Goal: Task Accomplishment & Management: Use online tool/utility

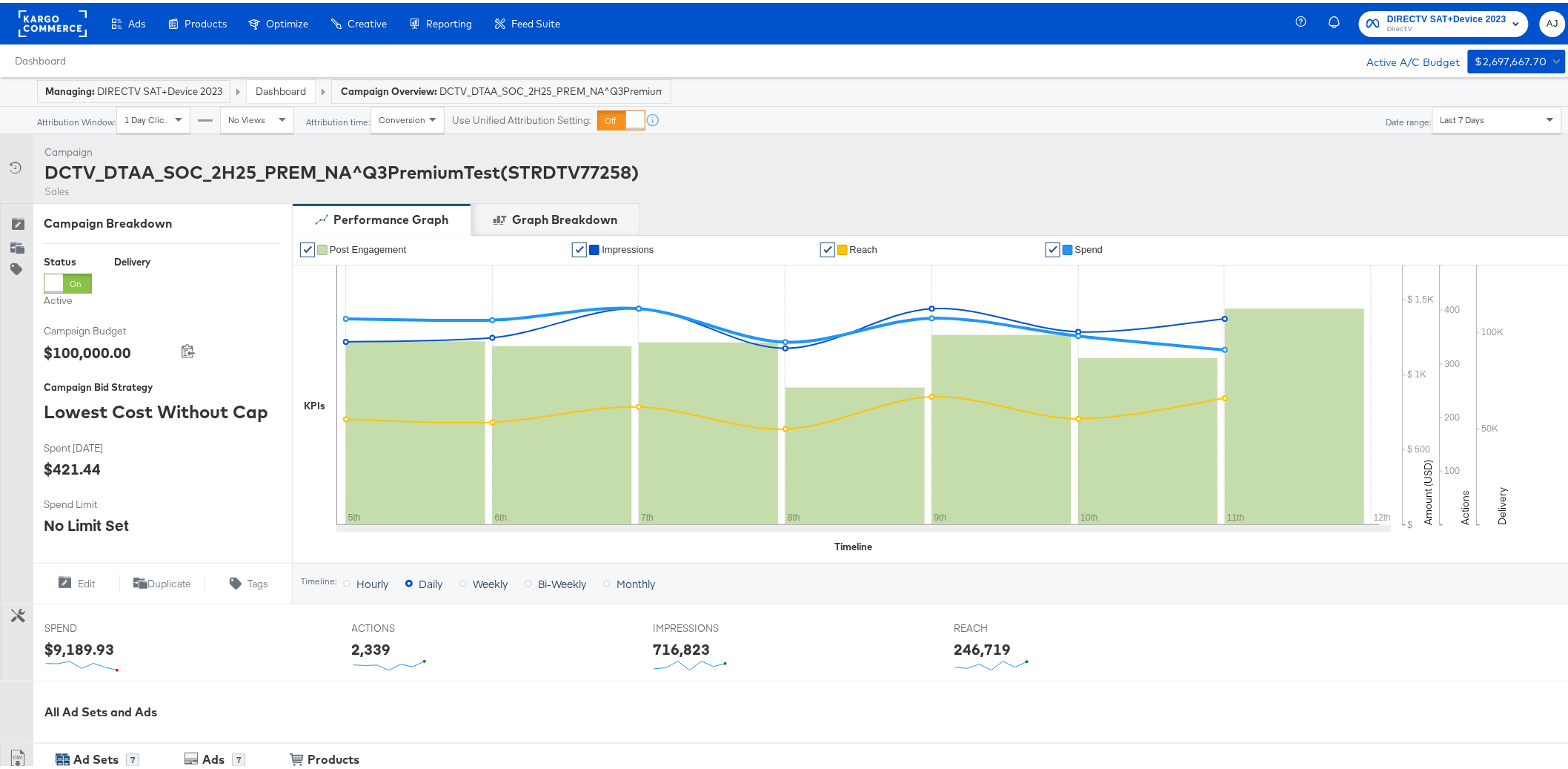
click at [1543, 117] on span at bounding box center [1552, 117] width 19 height 25
click at [1363, 199] on div "Campaign Activity Campaign DCTV_DTAA_SOC_2H25_PREM_NA^Q3PremiumTest(STRDTV77258…" at bounding box center [790, 165] width 1580 height 69
click at [1440, 125] on div "Last 7 Days" at bounding box center [1497, 117] width 128 height 25
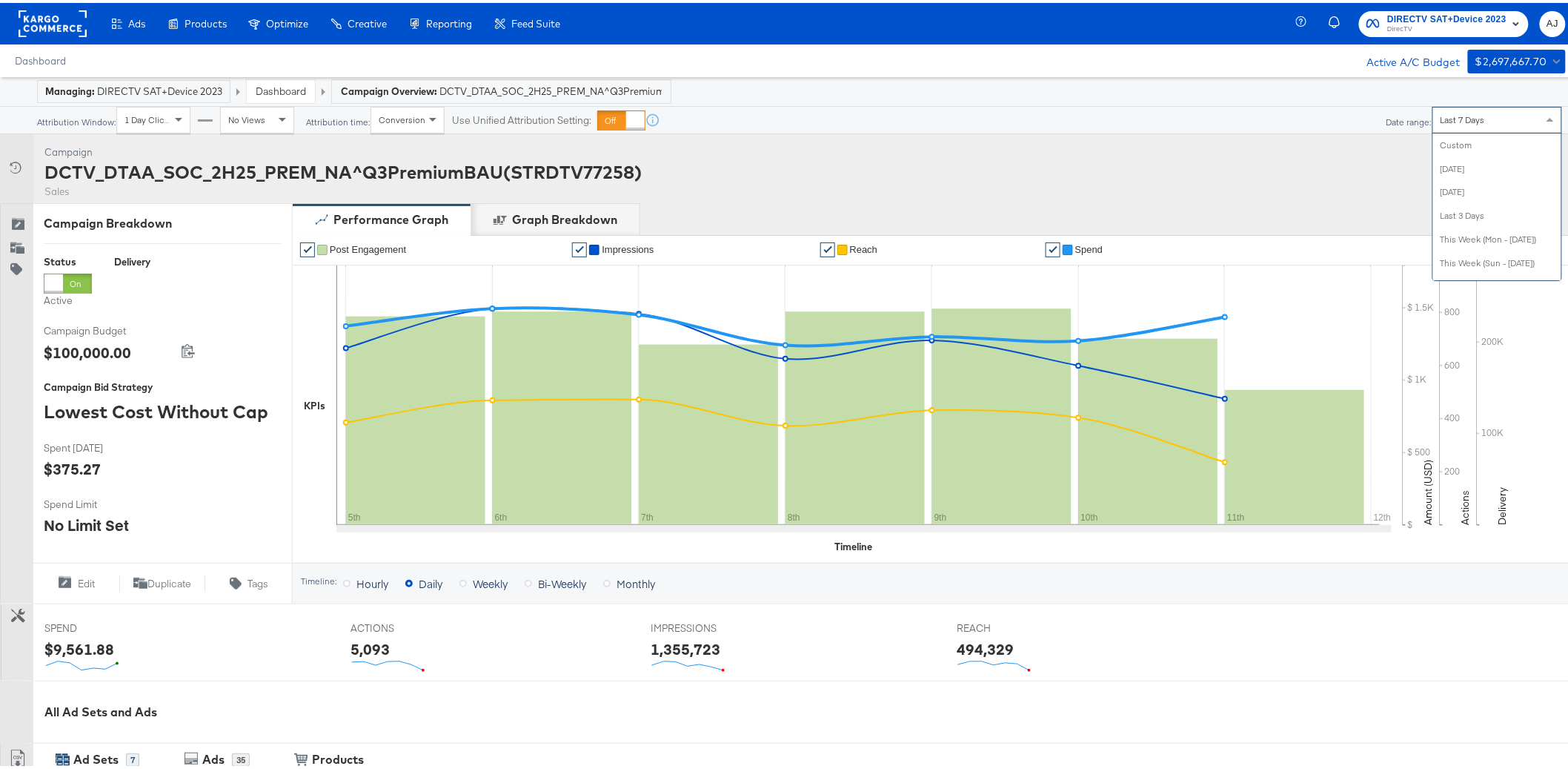
click at [1470, 120] on span "Last 7 Days" at bounding box center [1462, 117] width 44 height 11
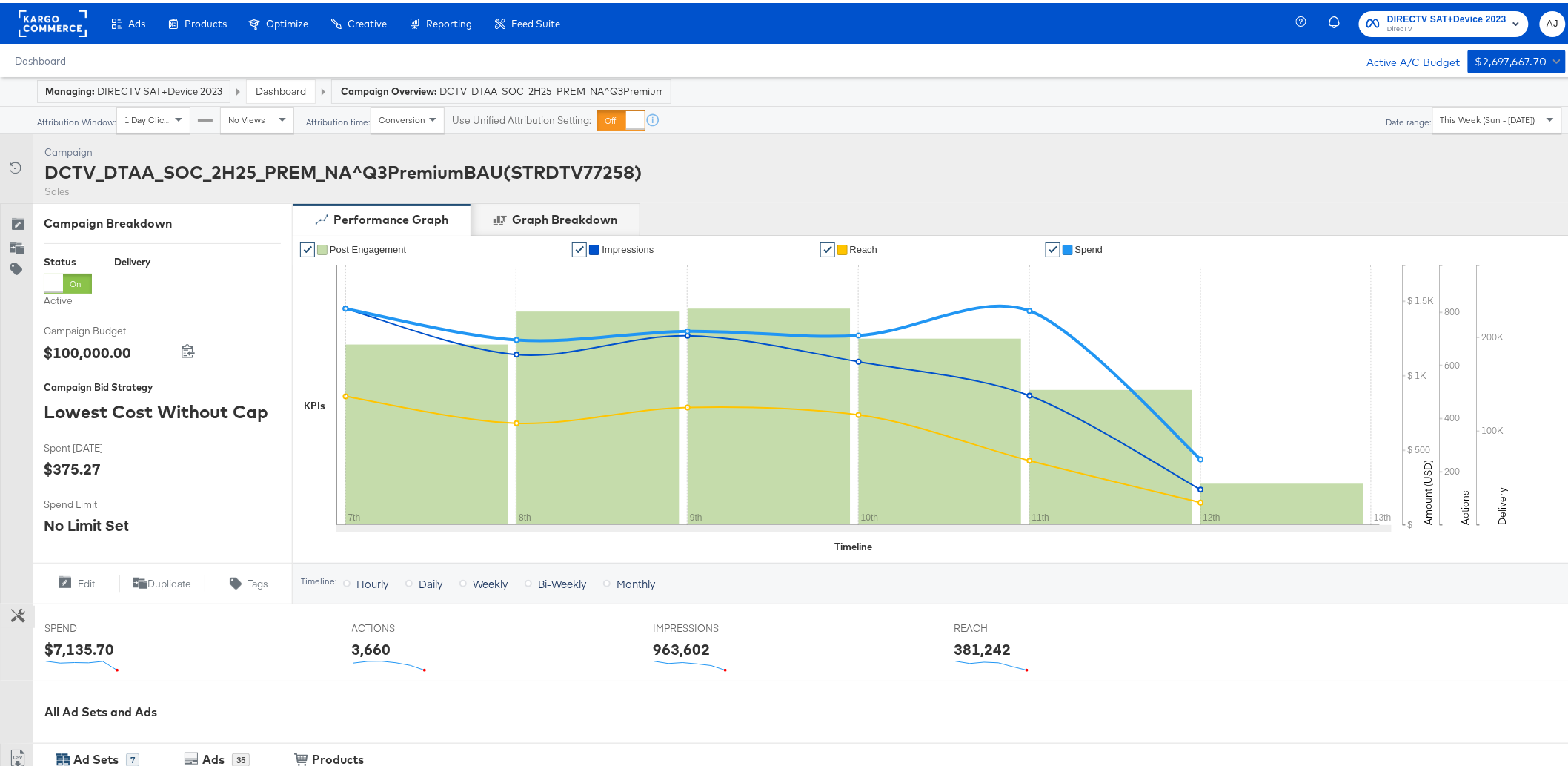
click at [23, 621] on button "Customize KPIs" at bounding box center [18, 614] width 33 height 23
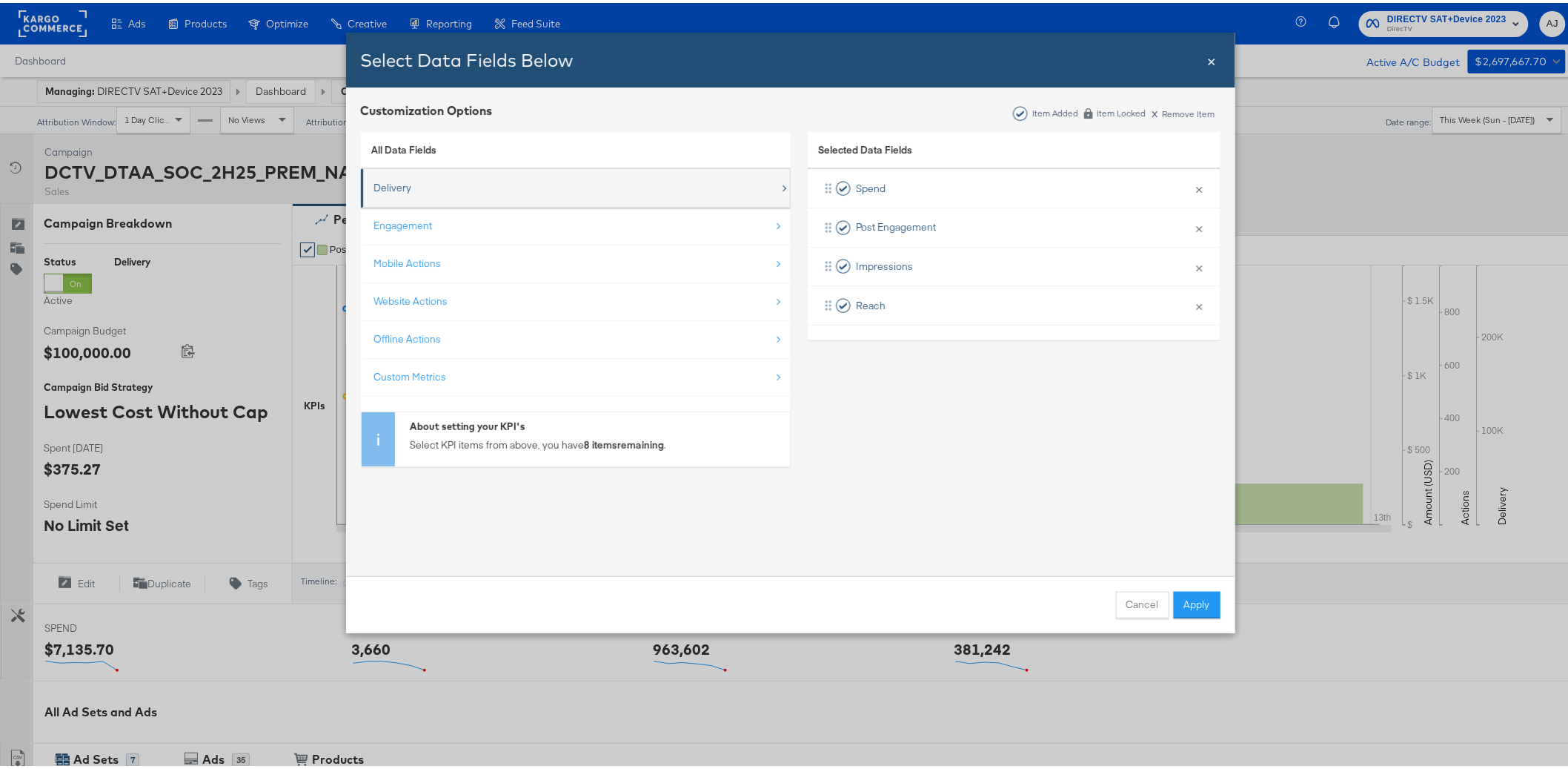
click at [392, 179] on div "Delivery" at bounding box center [393, 184] width 38 height 14
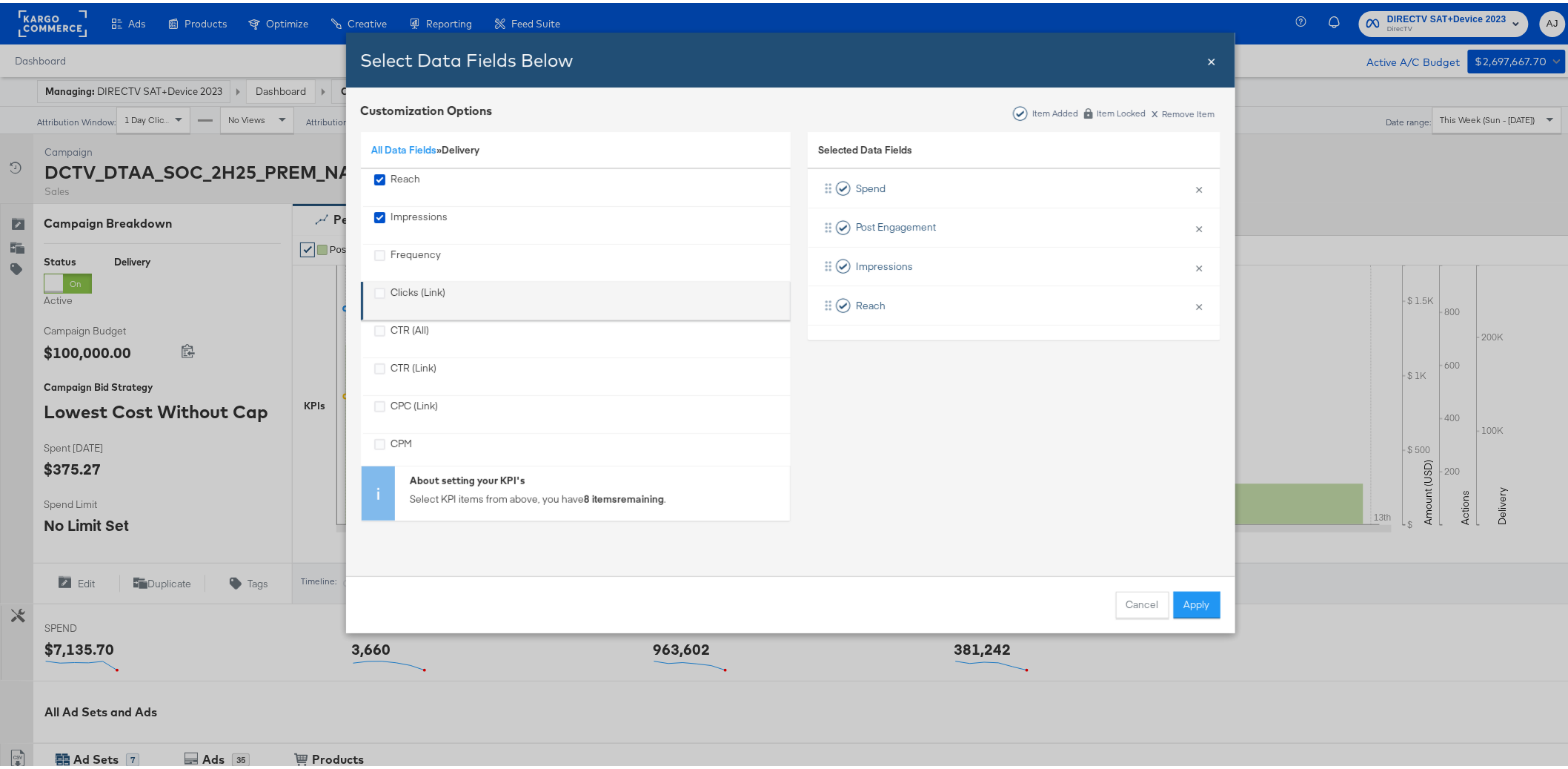
scroll to position [65, 0]
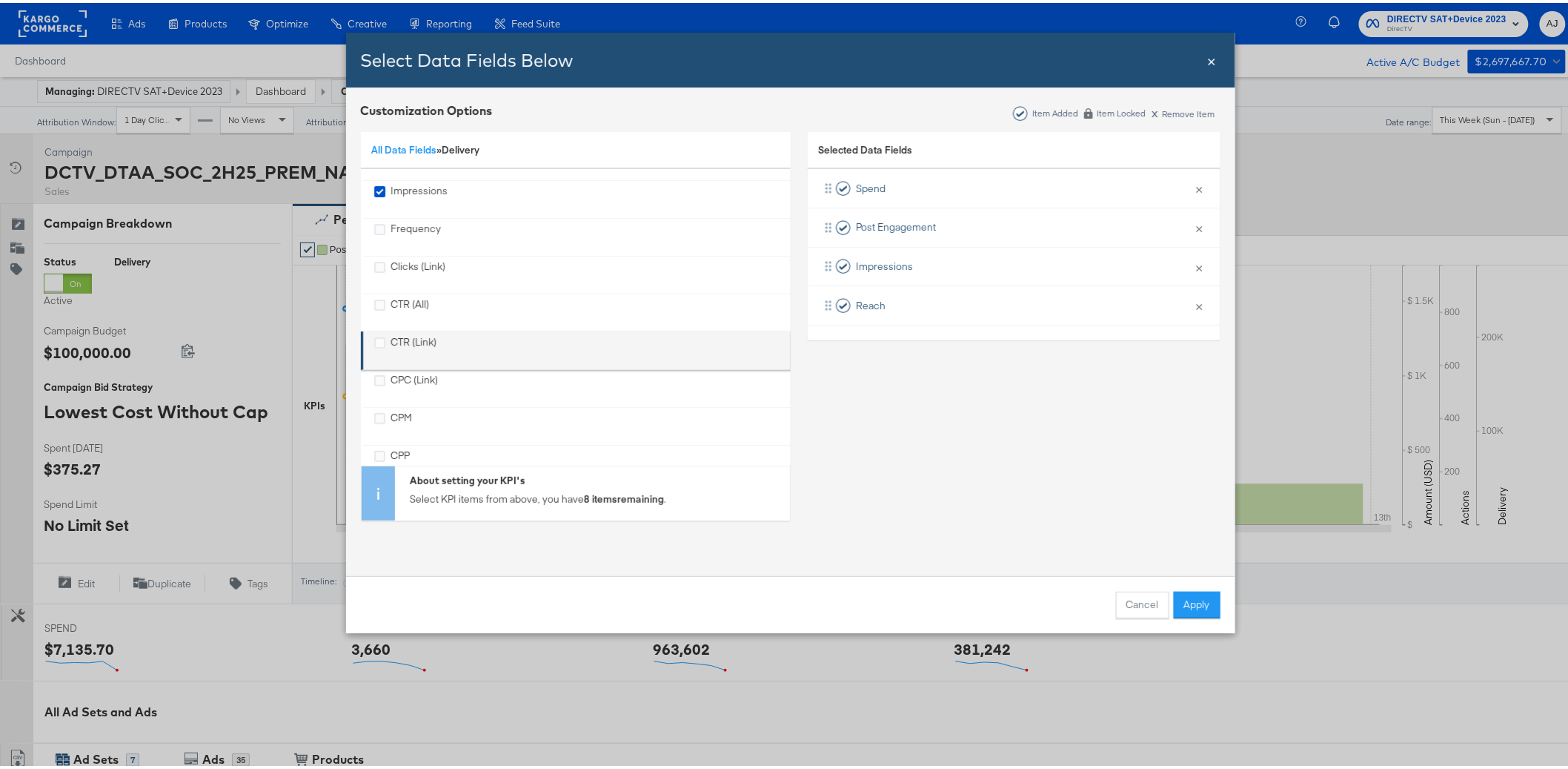
click at [402, 341] on div "CTR (Link)" at bounding box center [414, 348] width 46 height 31
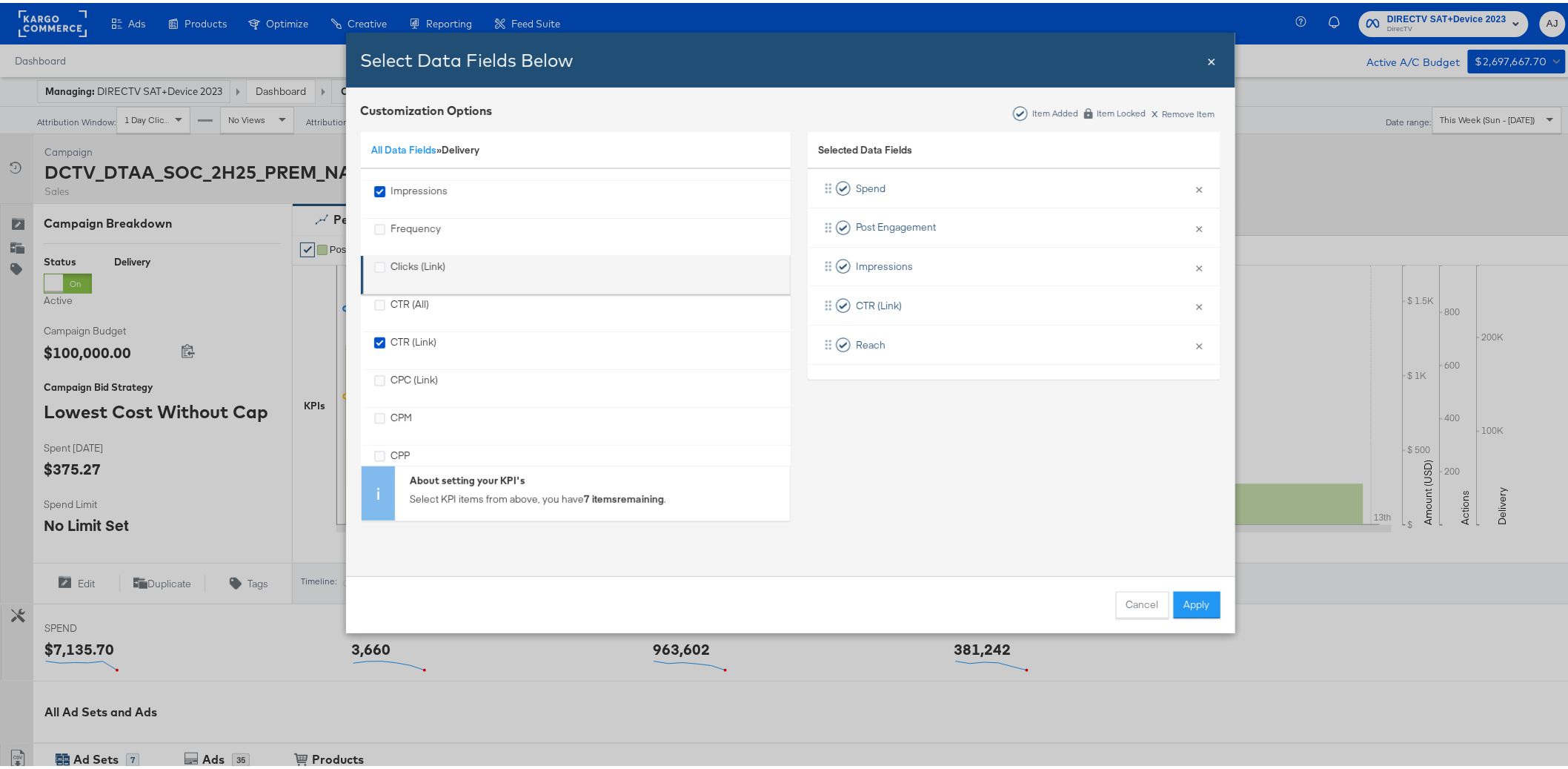
click at [404, 258] on div "Clicks (Link)" at bounding box center [419, 272] width 55 height 31
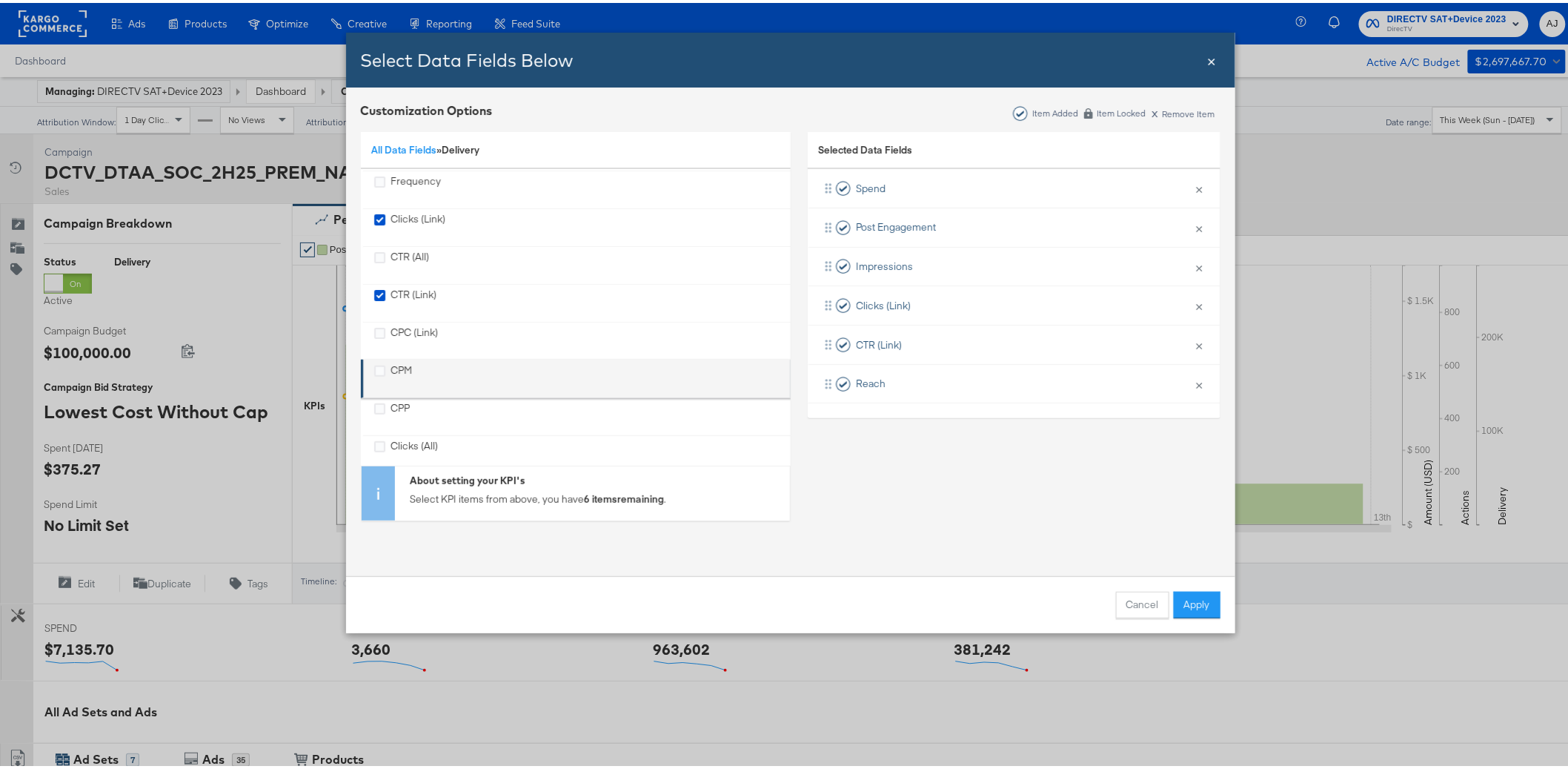
click at [397, 367] on div "CPM" at bounding box center [402, 375] width 22 height 31
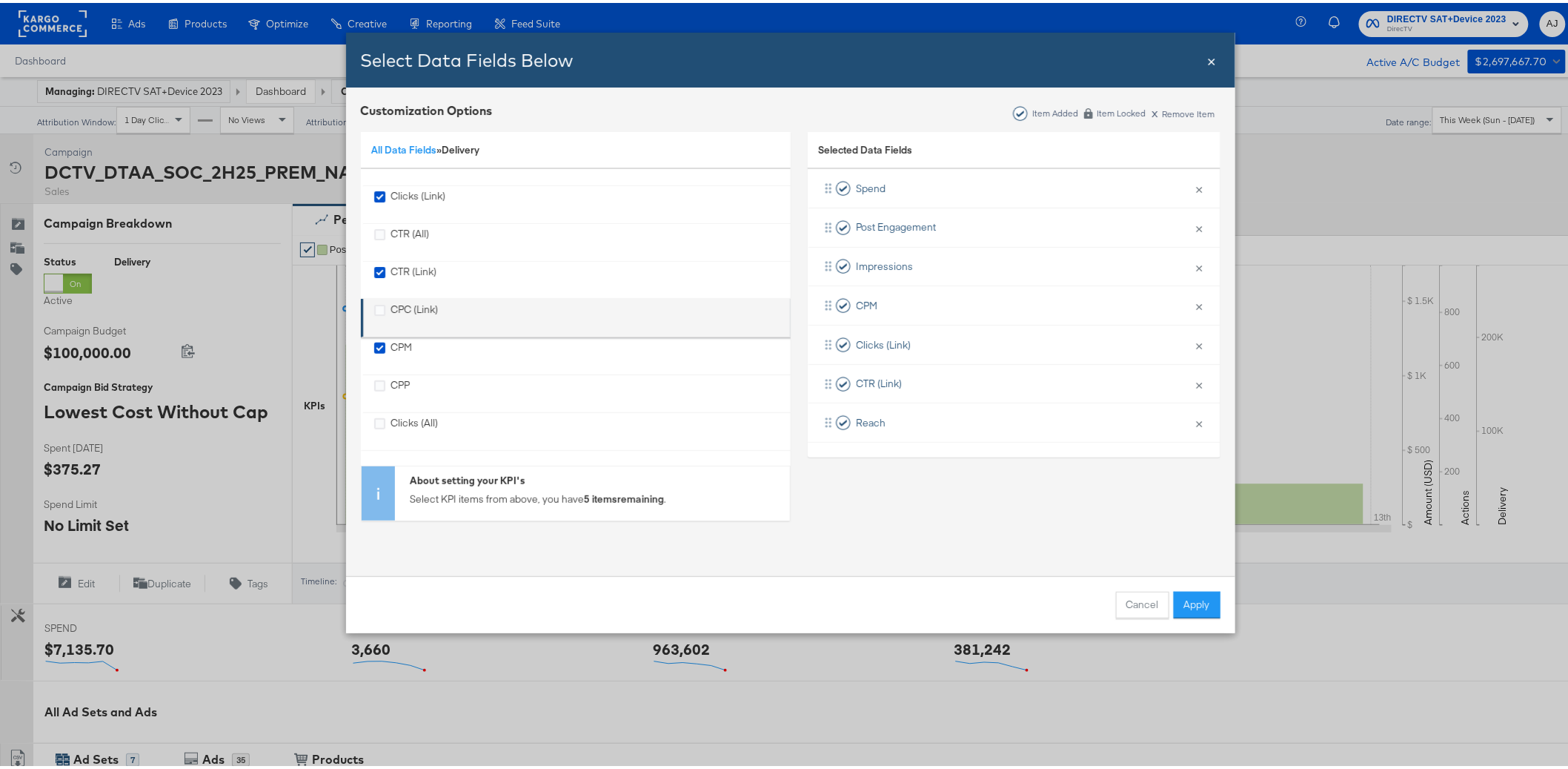
click at [391, 312] on div "CPC (Link)" at bounding box center [415, 315] width 48 height 31
click at [388, 149] on link "All Data Fields" at bounding box center [404, 147] width 65 height 14
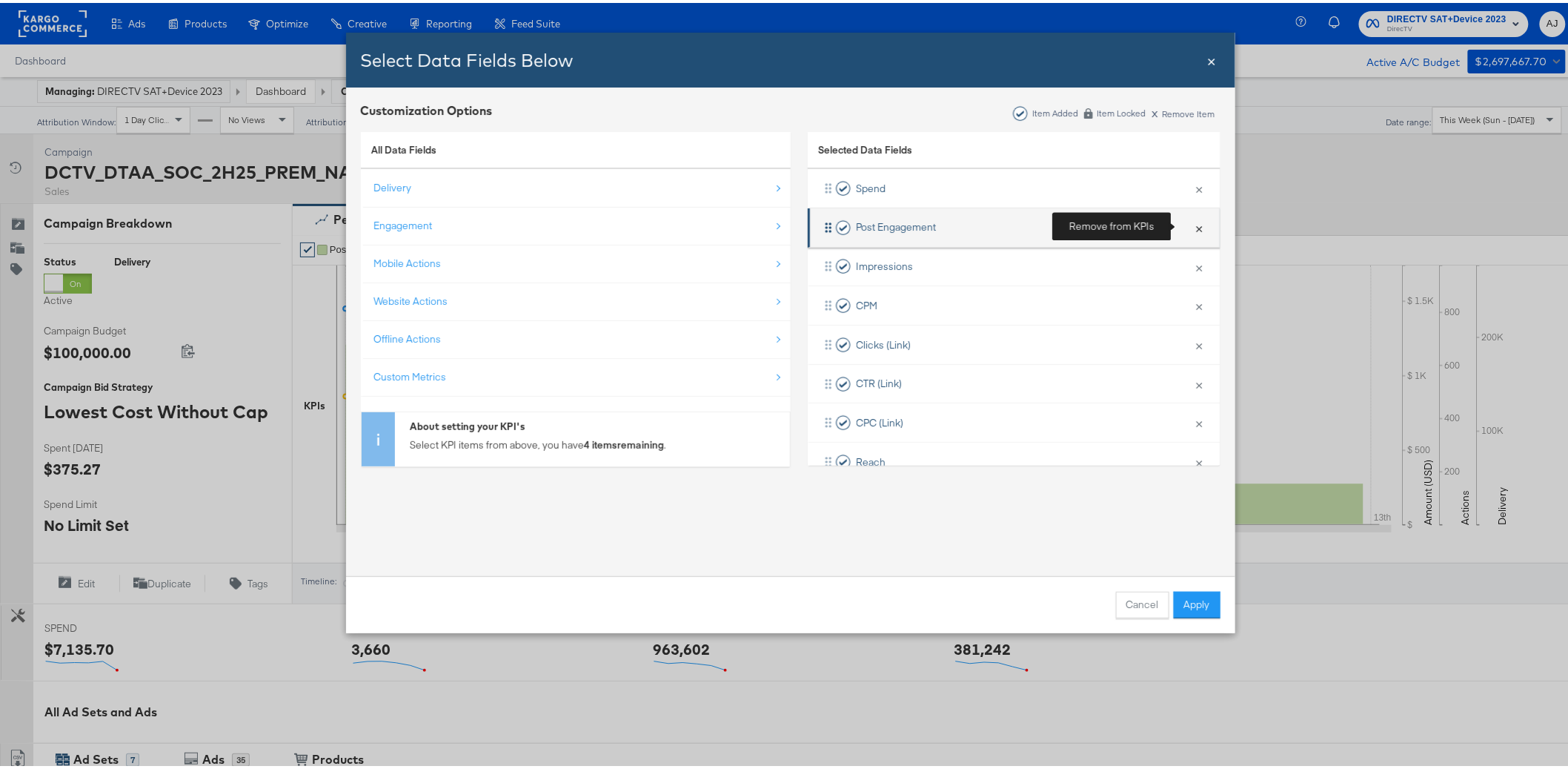
click at [1190, 224] on button "×" at bounding box center [1199, 224] width 19 height 31
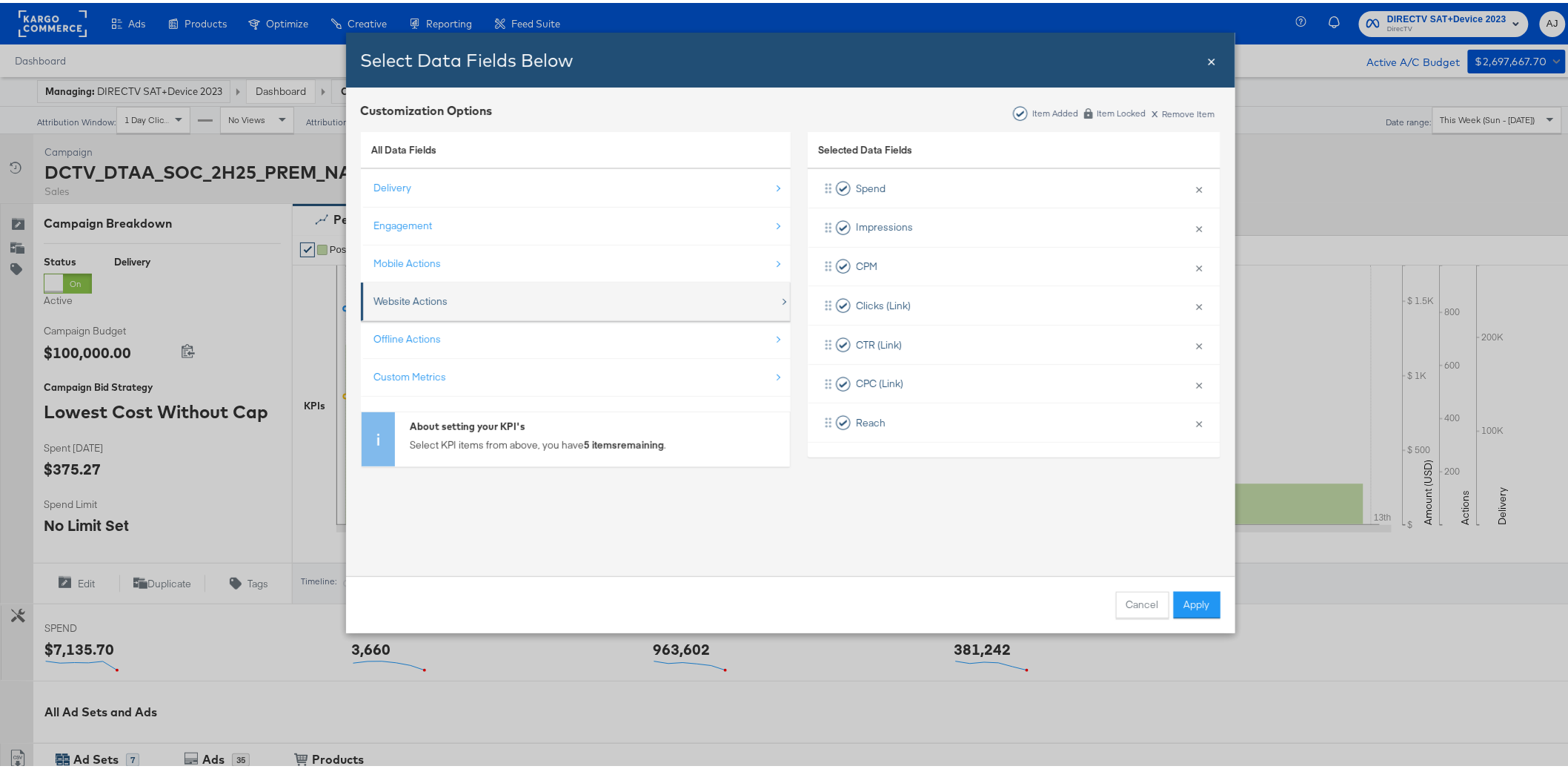
click at [411, 297] on div "Website Actions" at bounding box center [411, 298] width 74 height 14
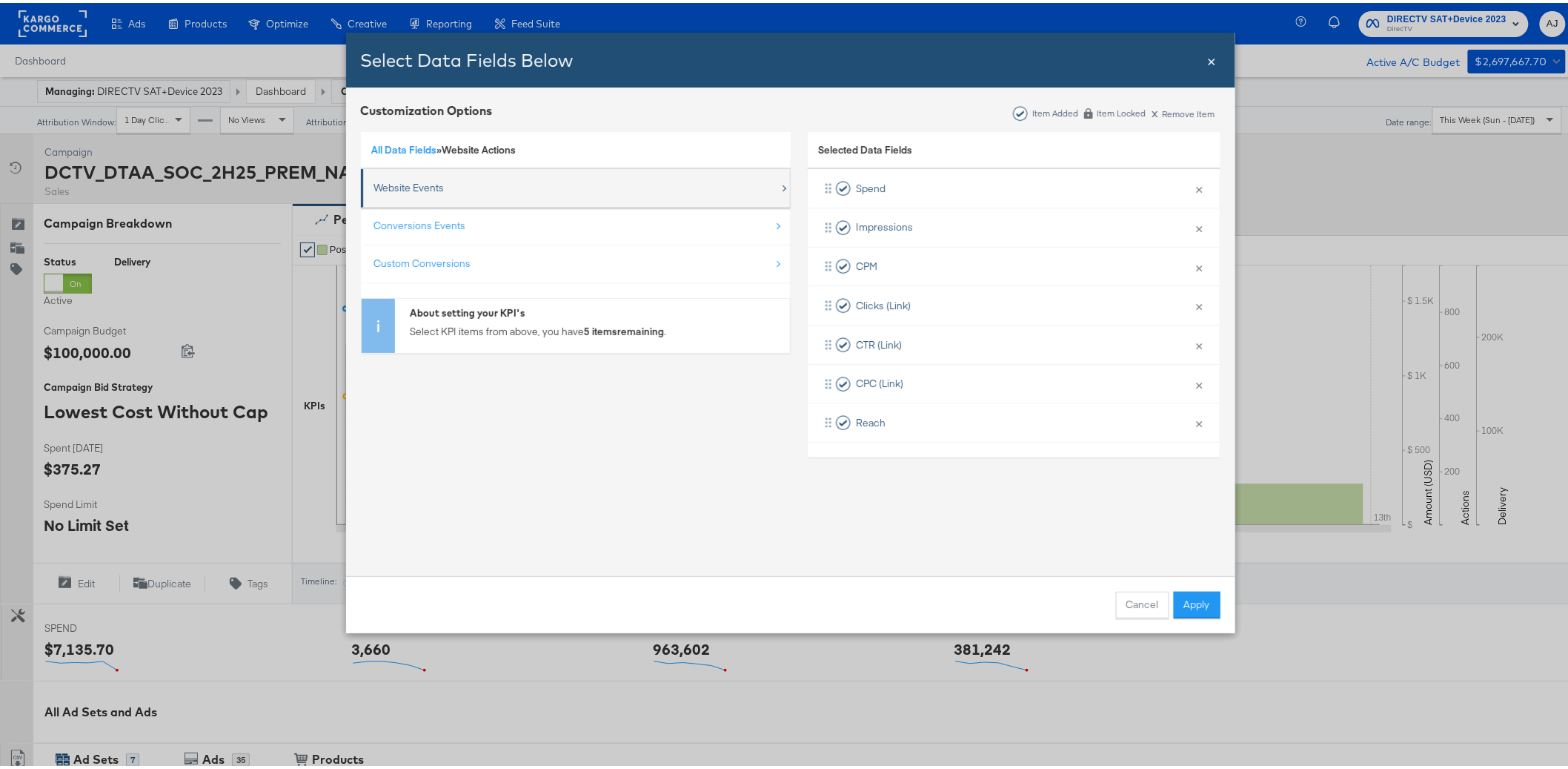
click at [410, 186] on div "Website Events" at bounding box center [409, 184] width 70 height 14
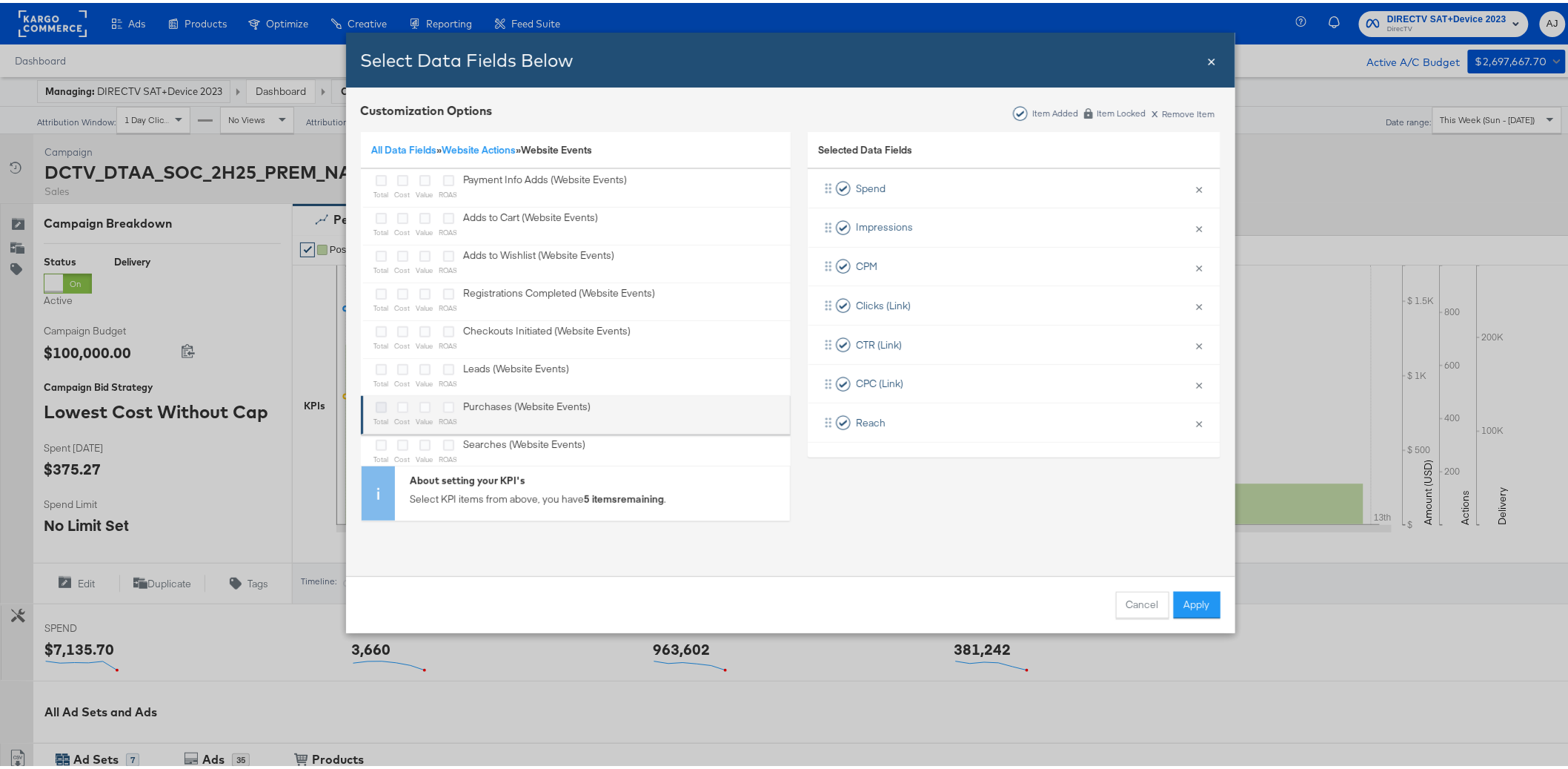
click at [376, 406] on icon "Bulk Add Locations Modal" at bounding box center [382, 404] width 11 height 11
click at [0, 0] on input "Bulk Add Locations Modal" at bounding box center [0, 0] width 0 height 0
click at [397, 405] on icon "Bulk Add Locations Modal" at bounding box center [402, 404] width 11 height 11
click at [0, 0] on input "Bulk Add Locations Modal" at bounding box center [0, 0] width 0 height 0
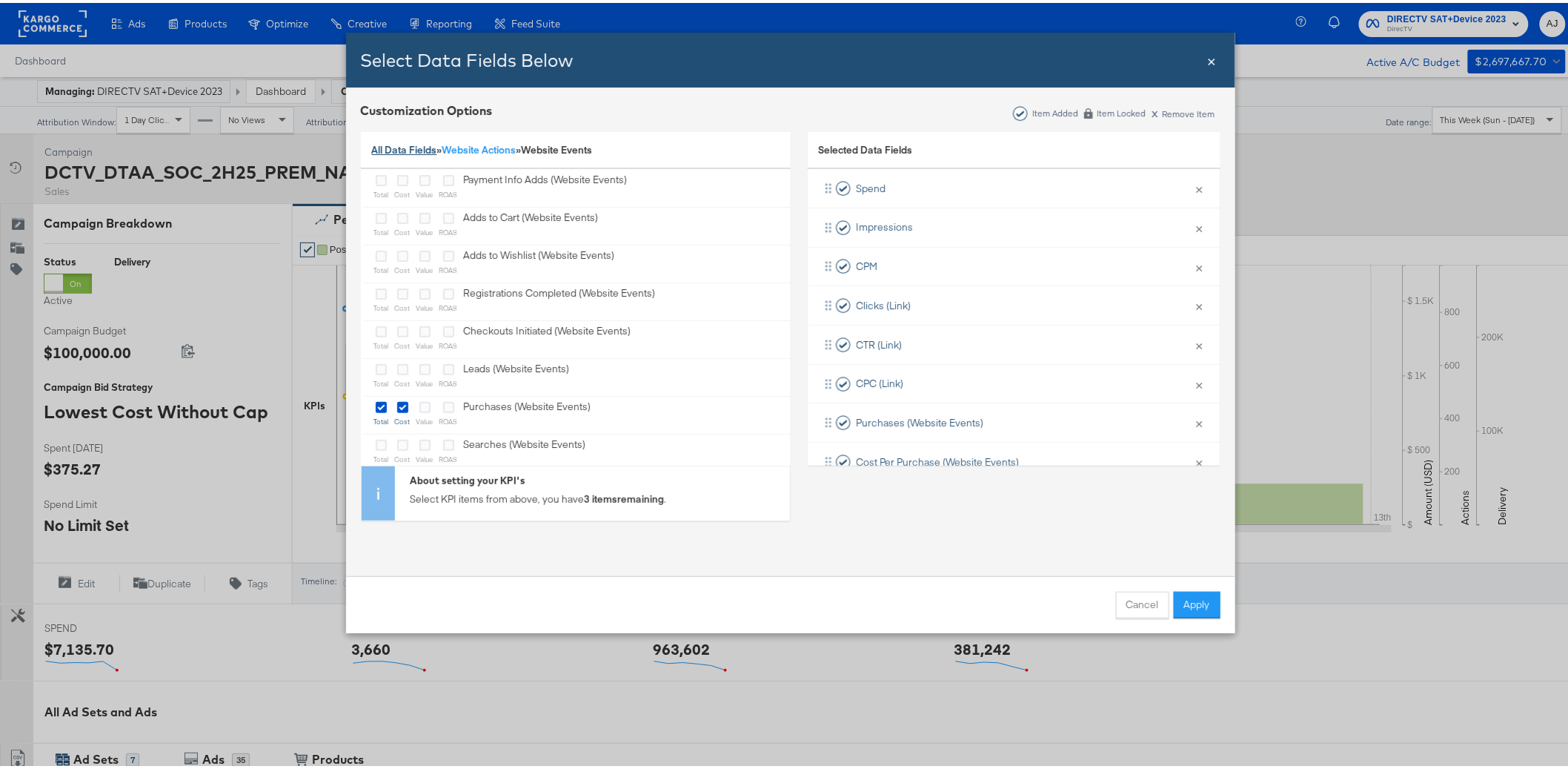
click at [392, 151] on link "All Data Fields" at bounding box center [404, 147] width 65 height 14
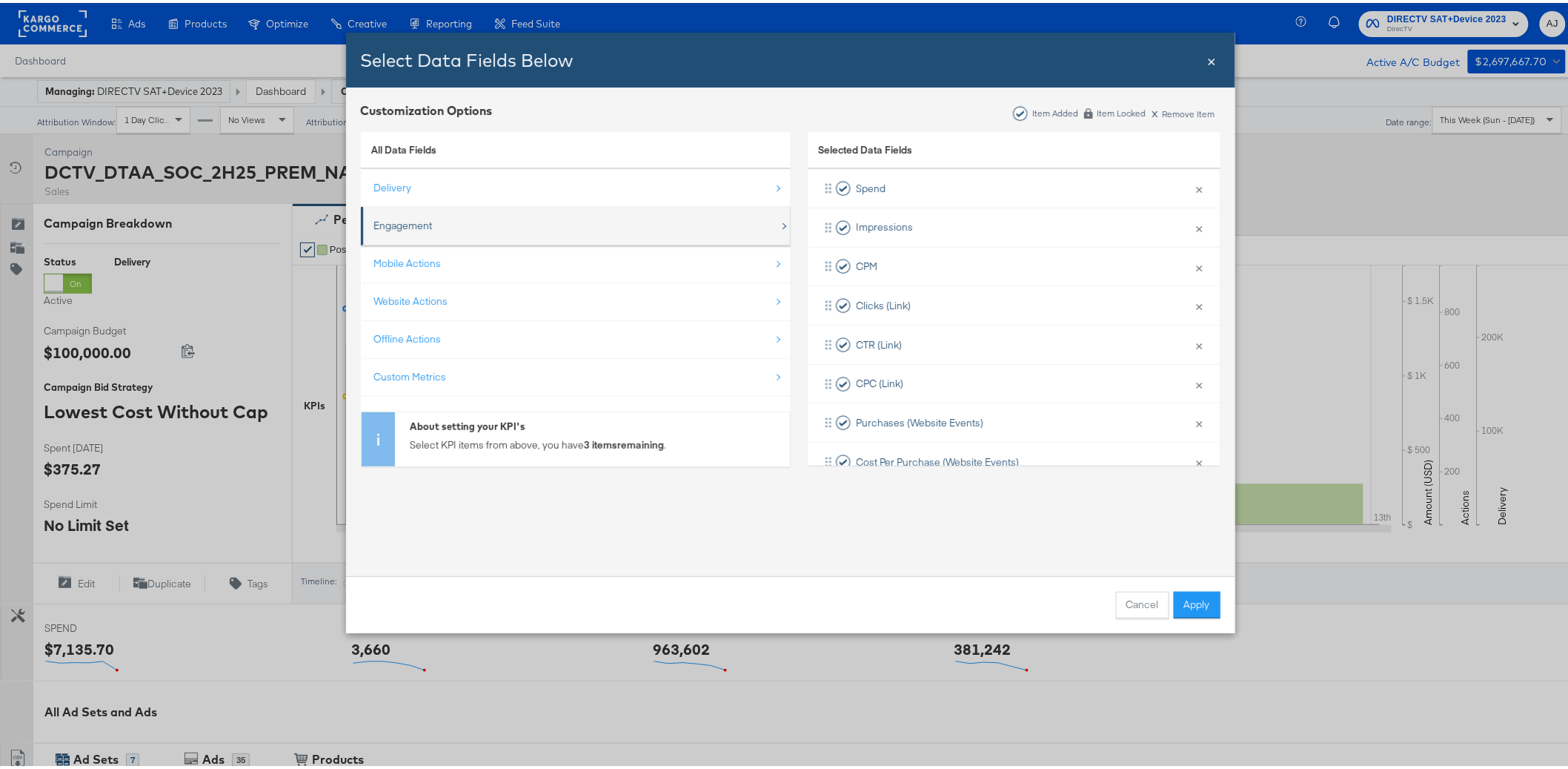
click at [423, 207] on div "Engagement" at bounding box center [577, 223] width 405 height 31
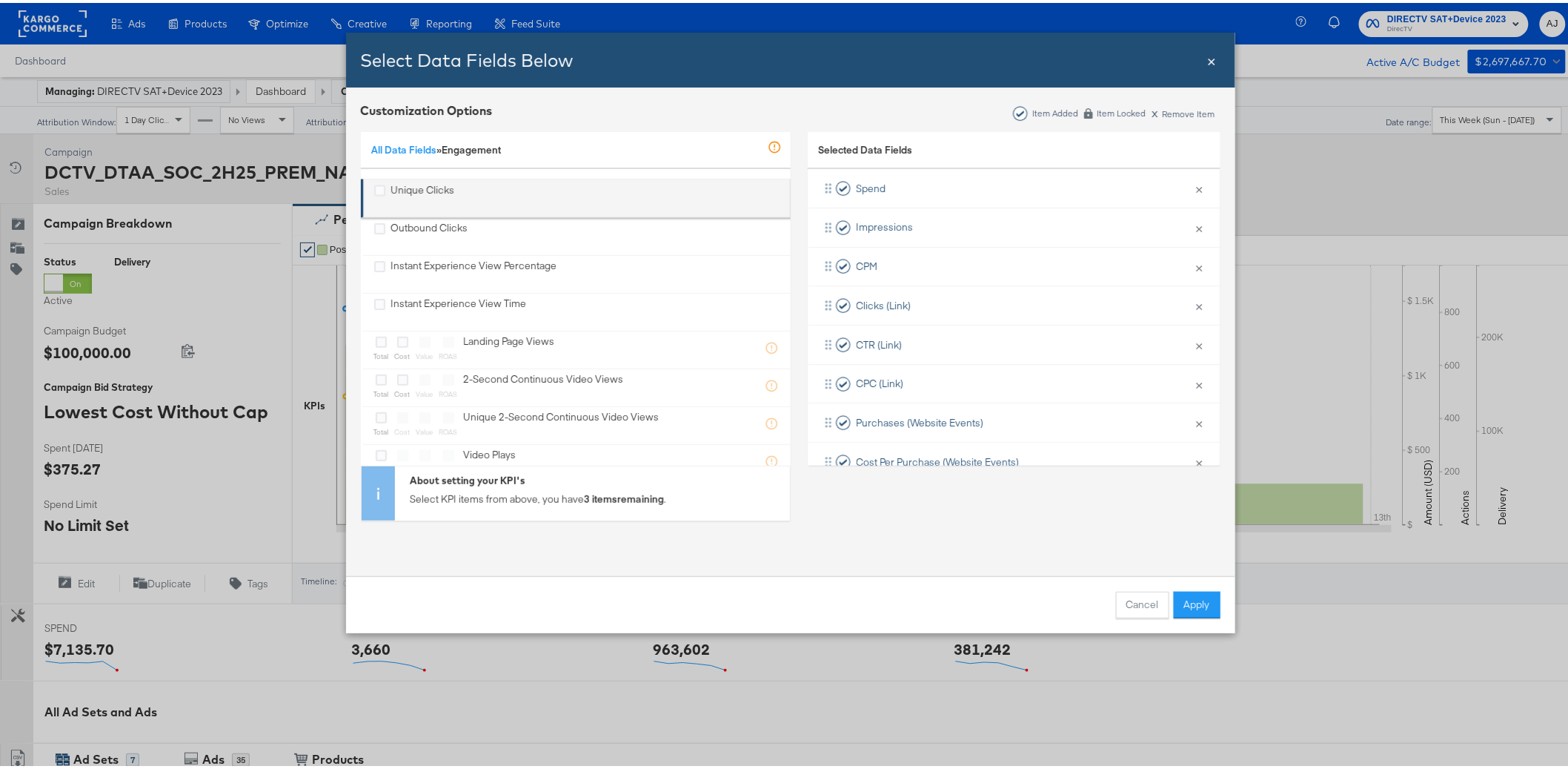
scroll to position [1159, 0]
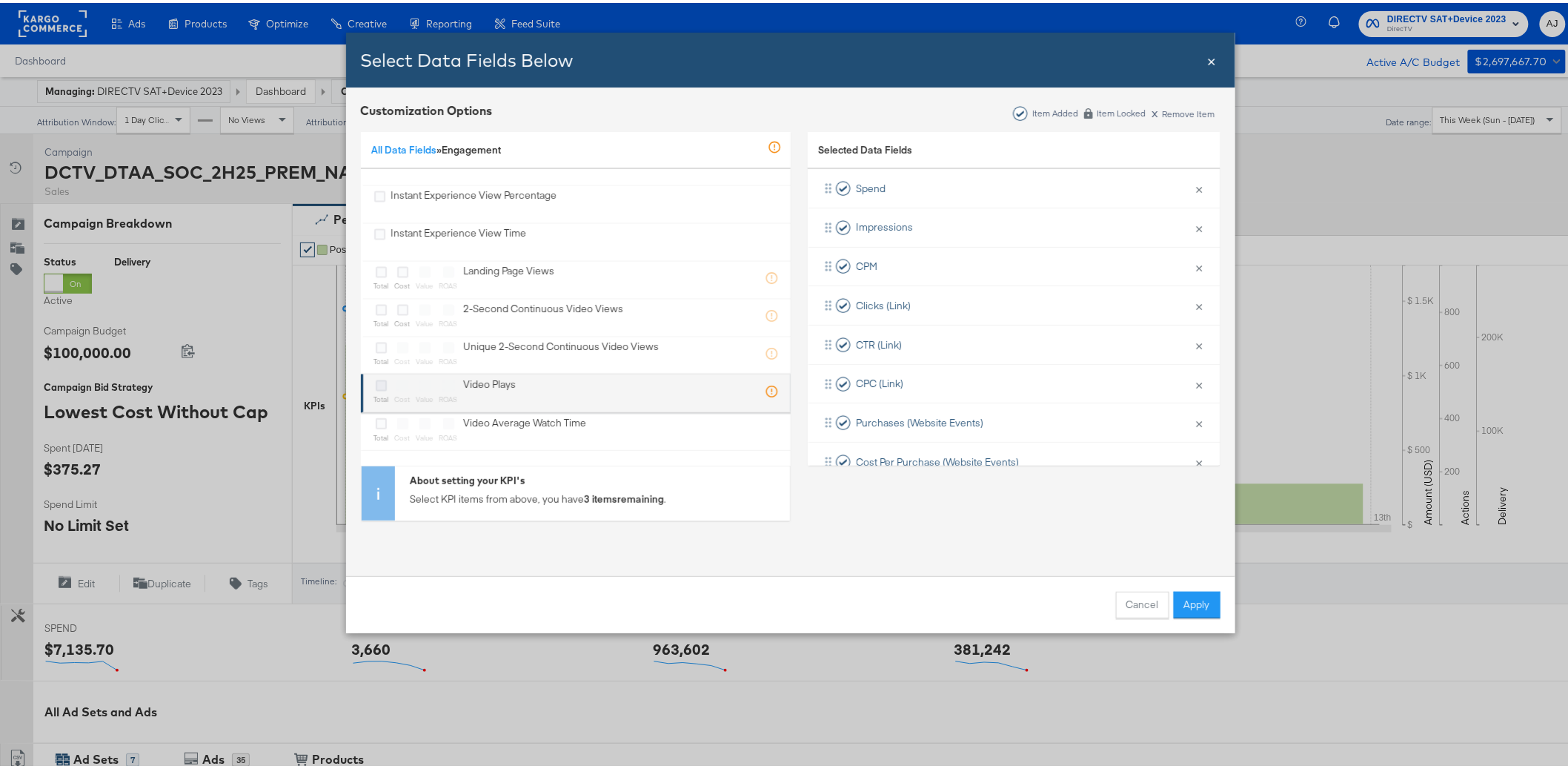
click at [376, 382] on icon "Bulk Add Locations Modal" at bounding box center [382, 383] width 11 height 11
click at [0, 0] on input "Bulk Add Locations Modal" at bounding box center [0, 0] width 0 height 0
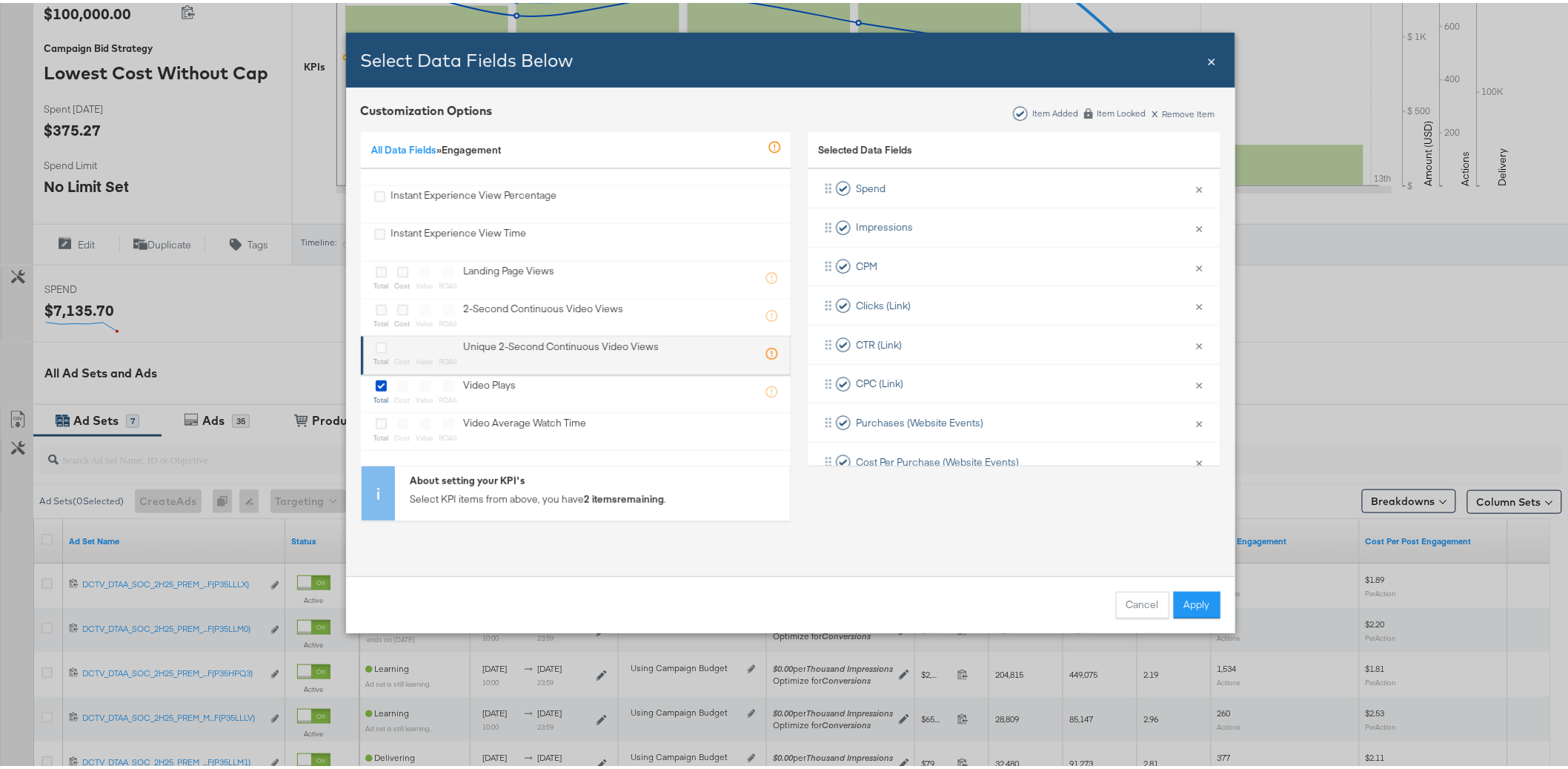
scroll to position [340, 0]
click at [957, 501] on div "Selected Data Fields Spend × Remove from KPIs Impressions × Remove from KPIs CP…" at bounding box center [1014, 327] width 413 height 410
click at [1197, 597] on button "Apply" at bounding box center [1197, 601] width 47 height 27
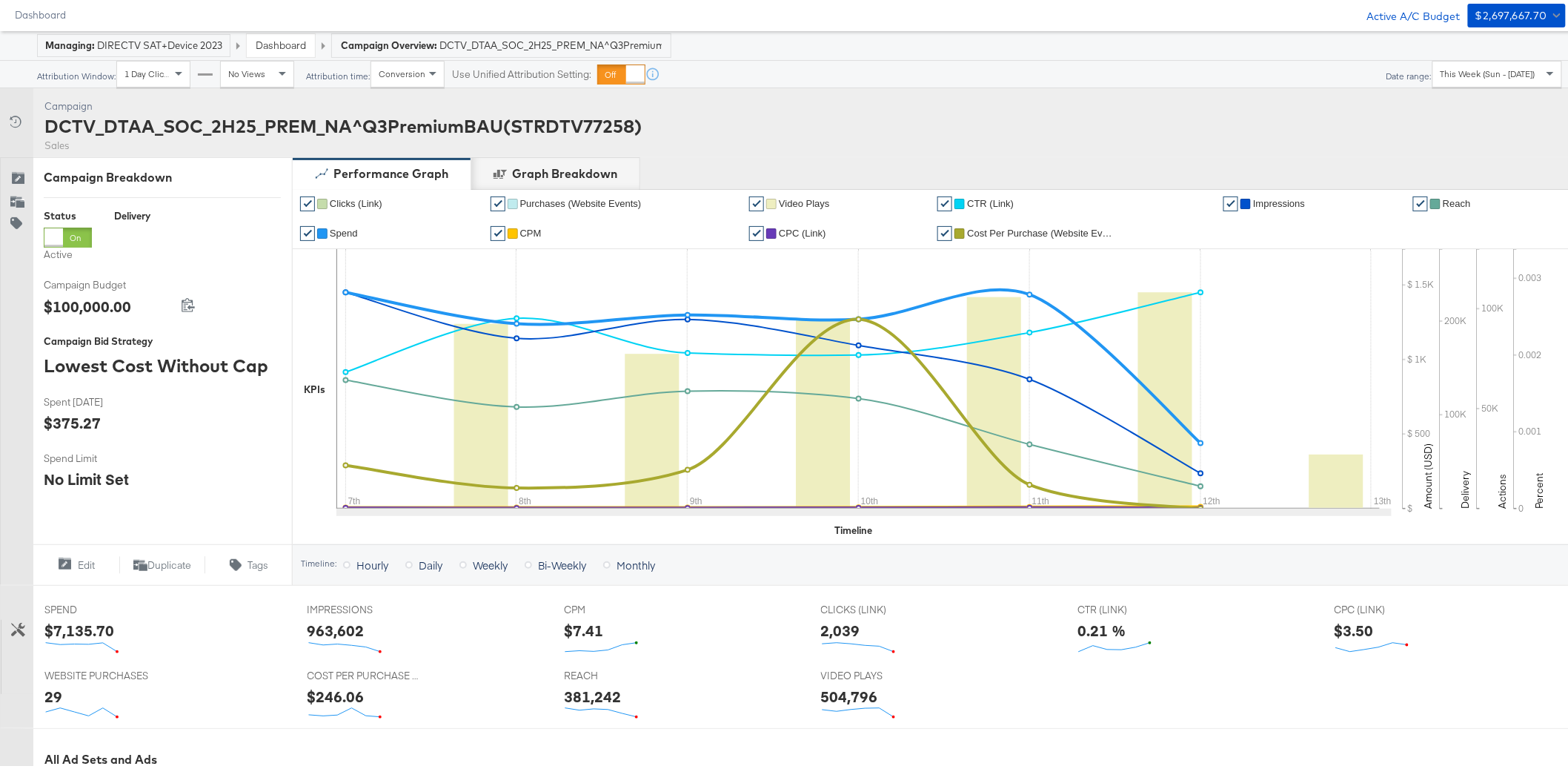
scroll to position [0, 0]
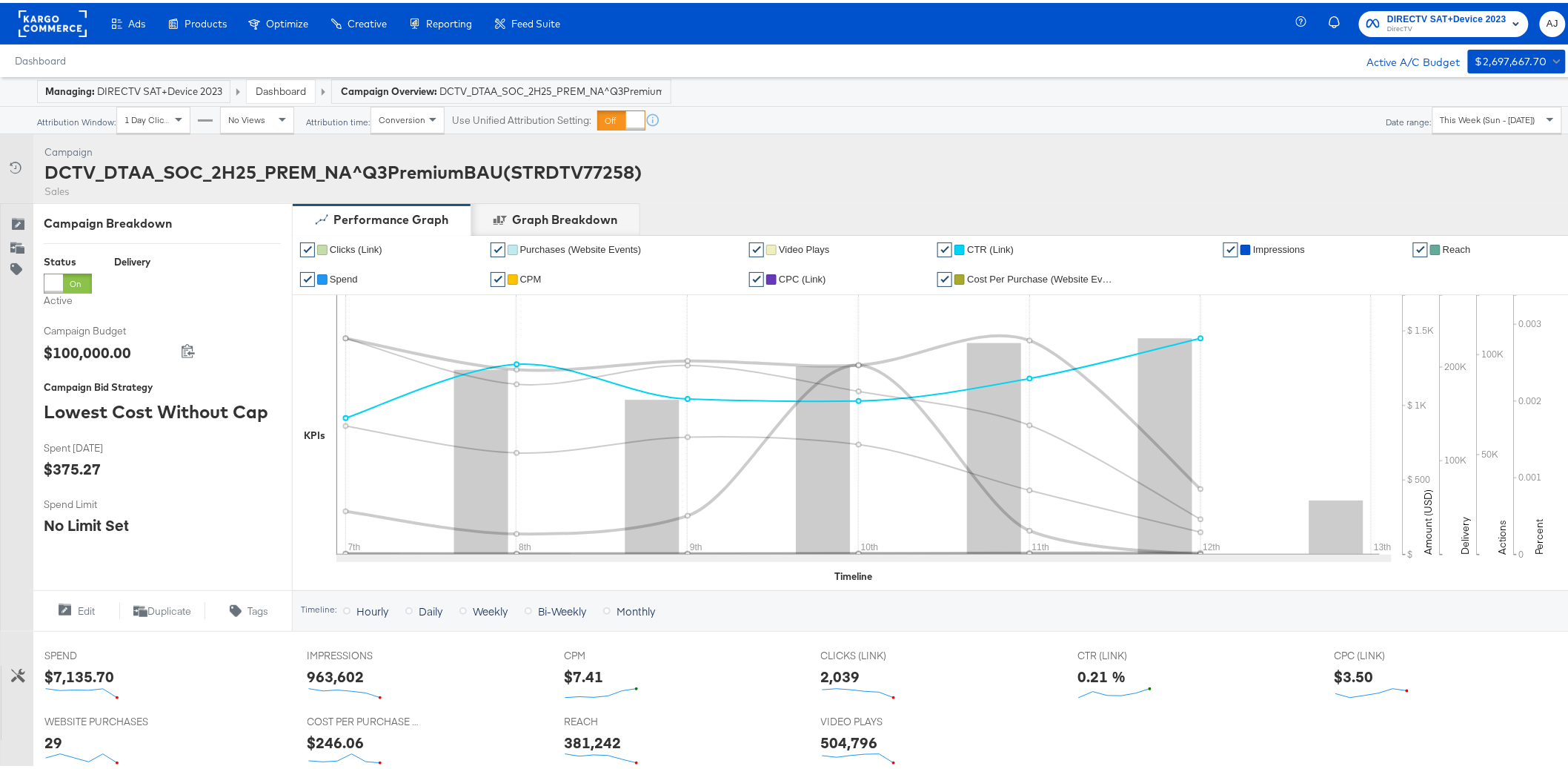
click at [993, 241] on li "✔ CTR (Link)" at bounding box center [1074, 247] width 275 height 30
click at [978, 246] on span "CTR (Link)" at bounding box center [990, 247] width 47 height 11
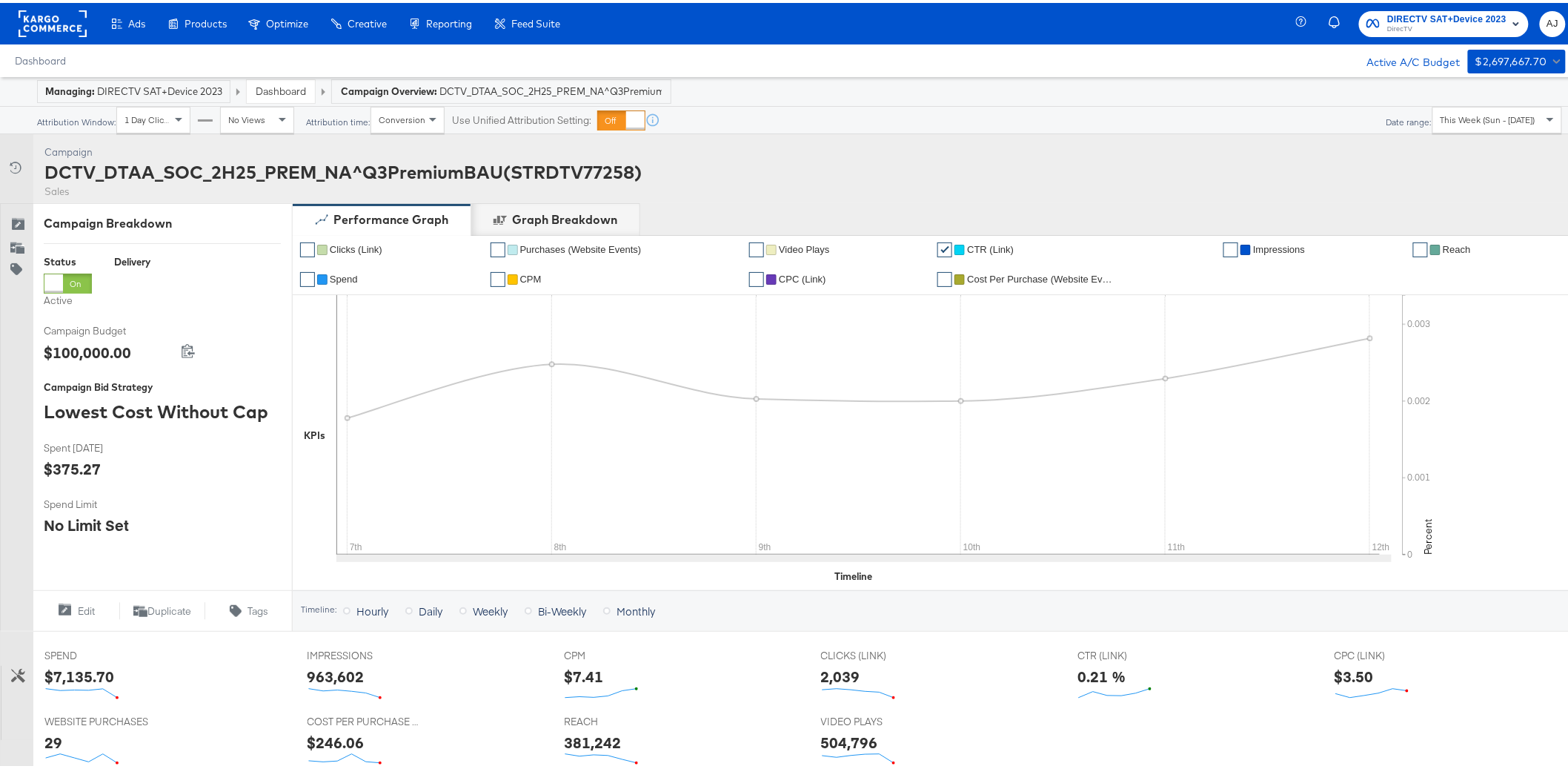
click at [527, 278] on span "CPM" at bounding box center [531, 276] width 22 height 11
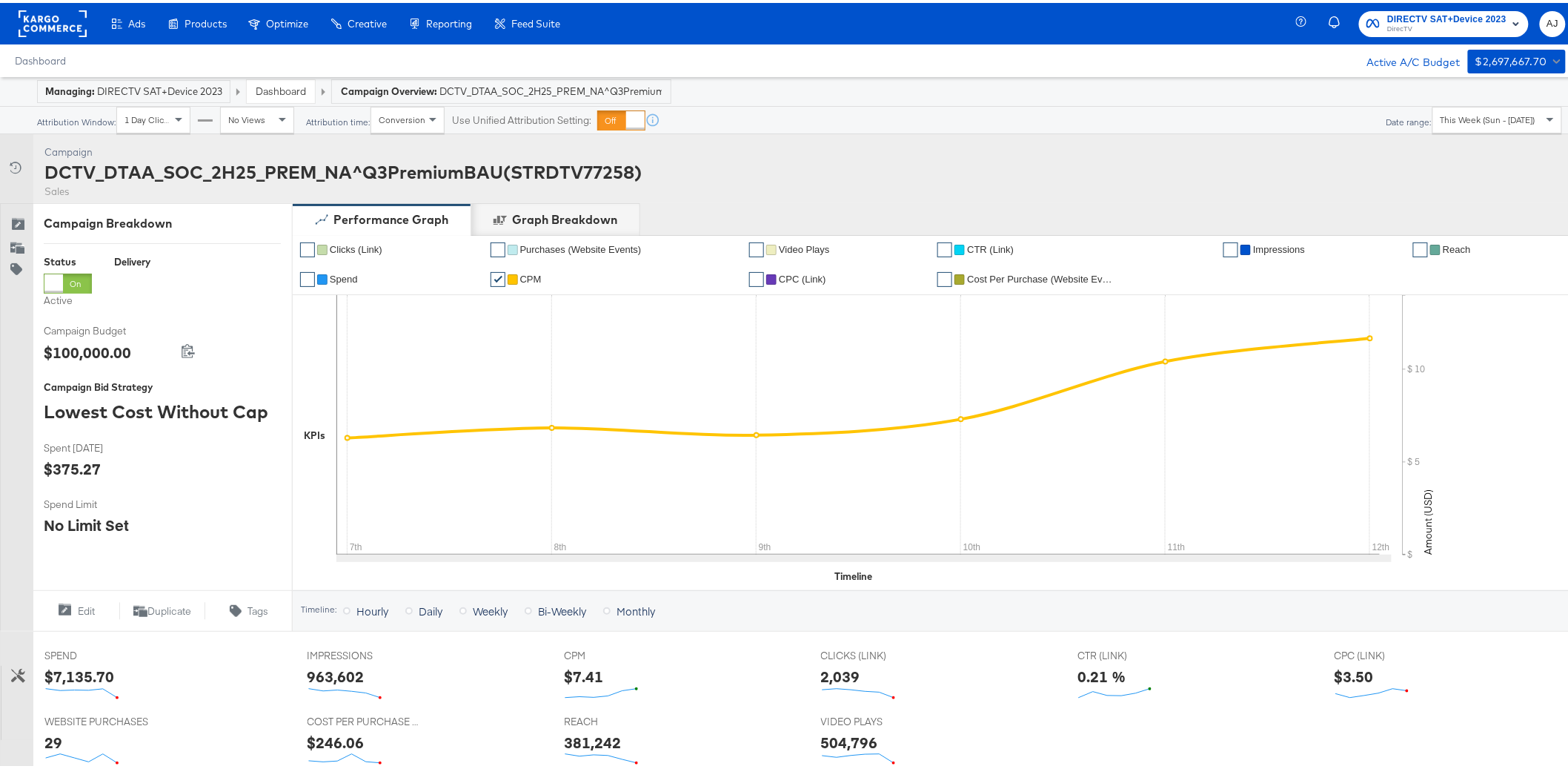
click at [160, 115] on span "1 Day Clicks" at bounding box center [148, 117] width 48 height 11
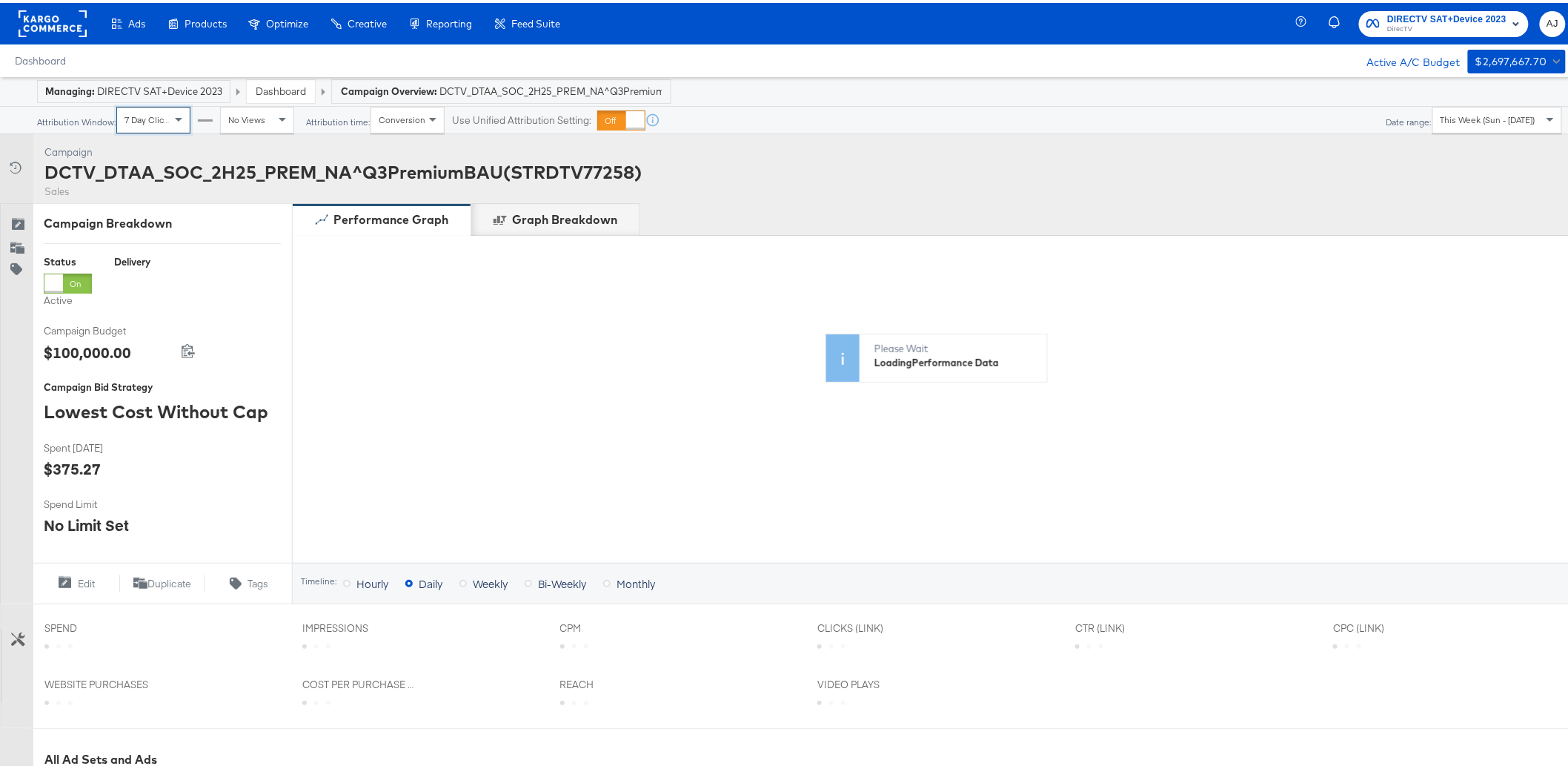
click at [232, 124] on div "No Views" at bounding box center [257, 117] width 73 height 25
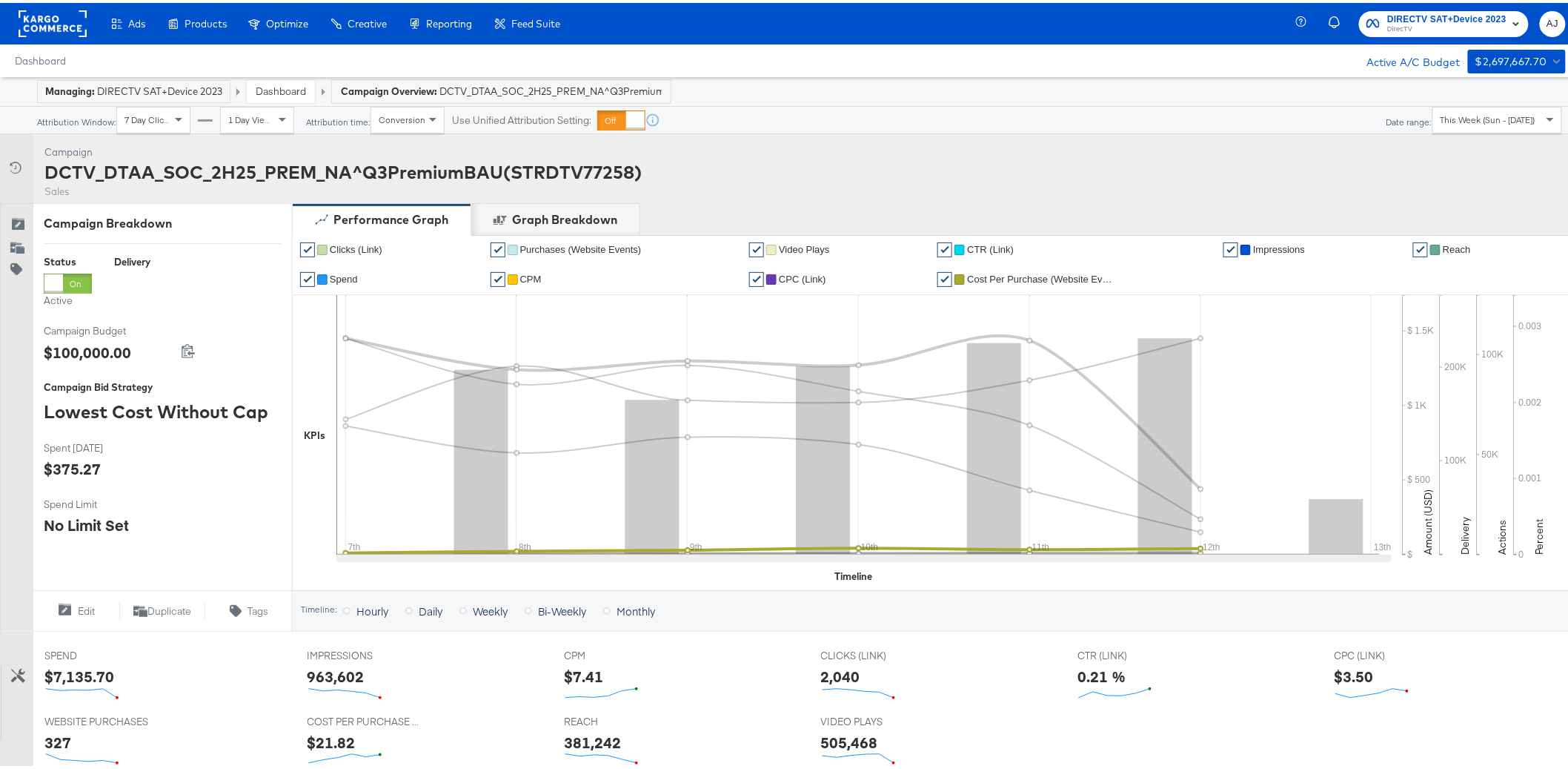
click at [1012, 284] on li "✔ Cost Per Purchase (Website Events)" at bounding box center [1074, 276] width 275 height 30
click at [1011, 277] on span "Cost Per Purchase (Website Events)" at bounding box center [1041, 276] width 148 height 11
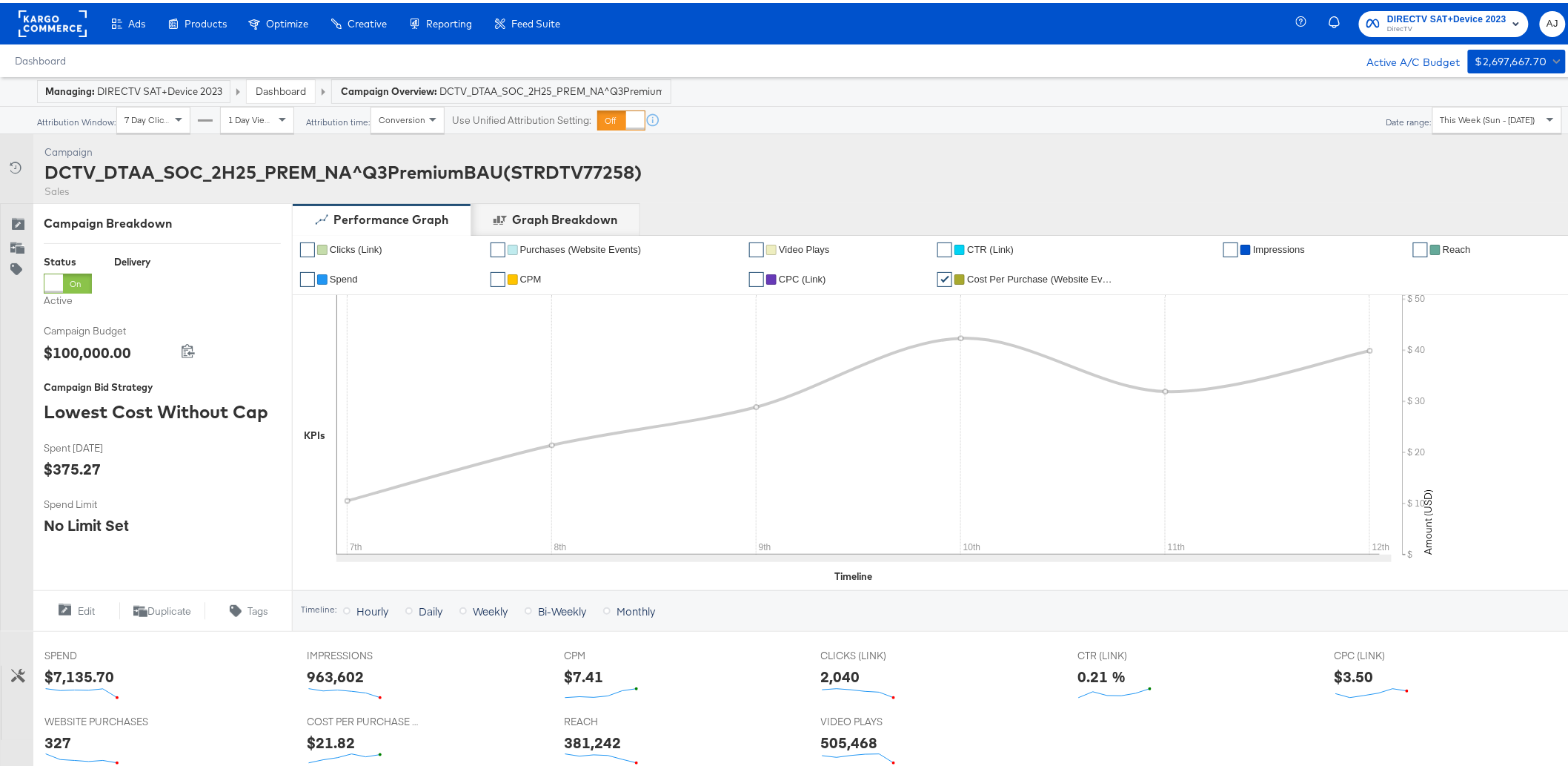
click at [996, 251] on span "CTR (Link)" at bounding box center [990, 247] width 47 height 11
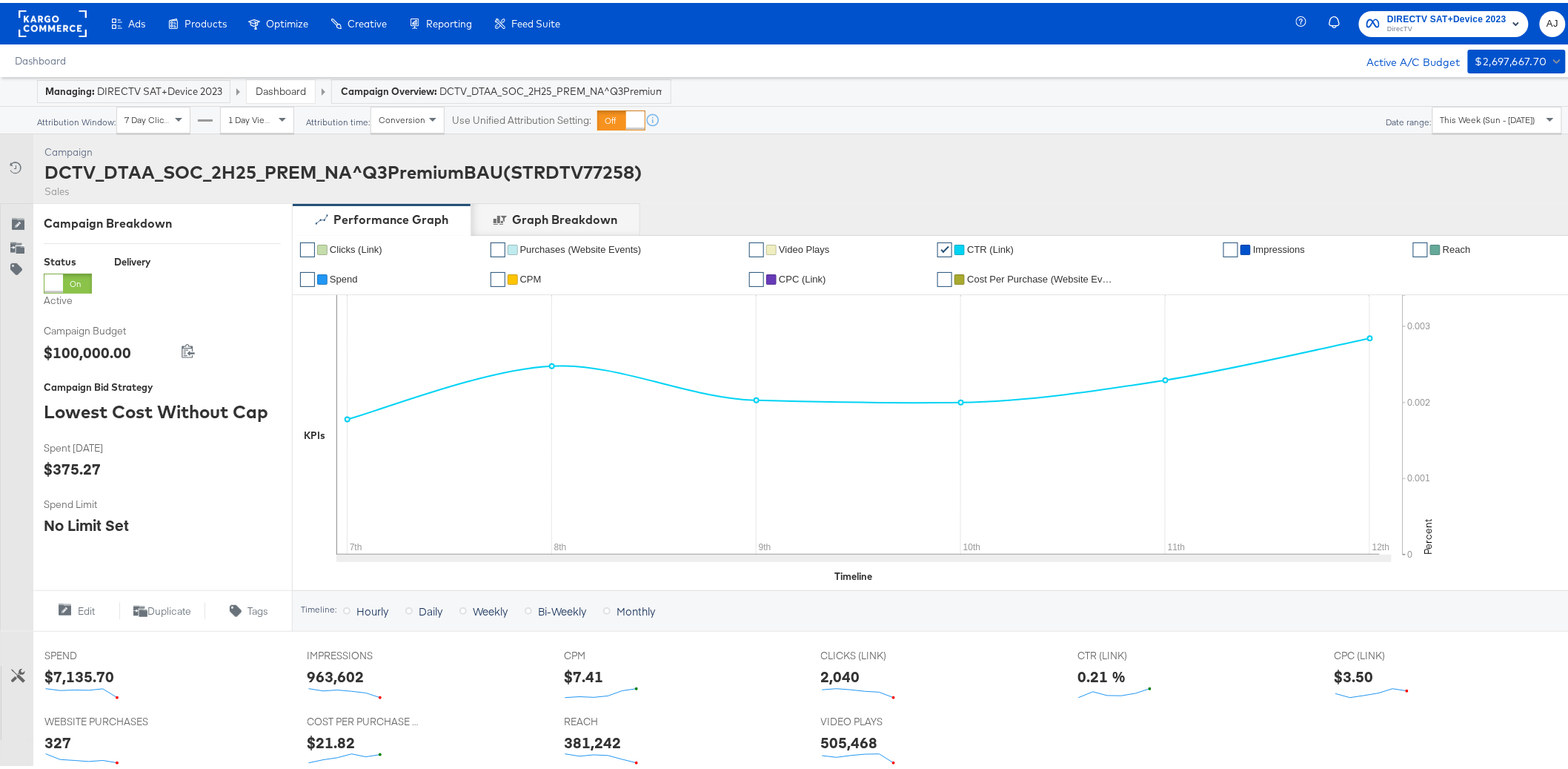
click at [992, 249] on span "CTR (Link)" at bounding box center [990, 247] width 47 height 11
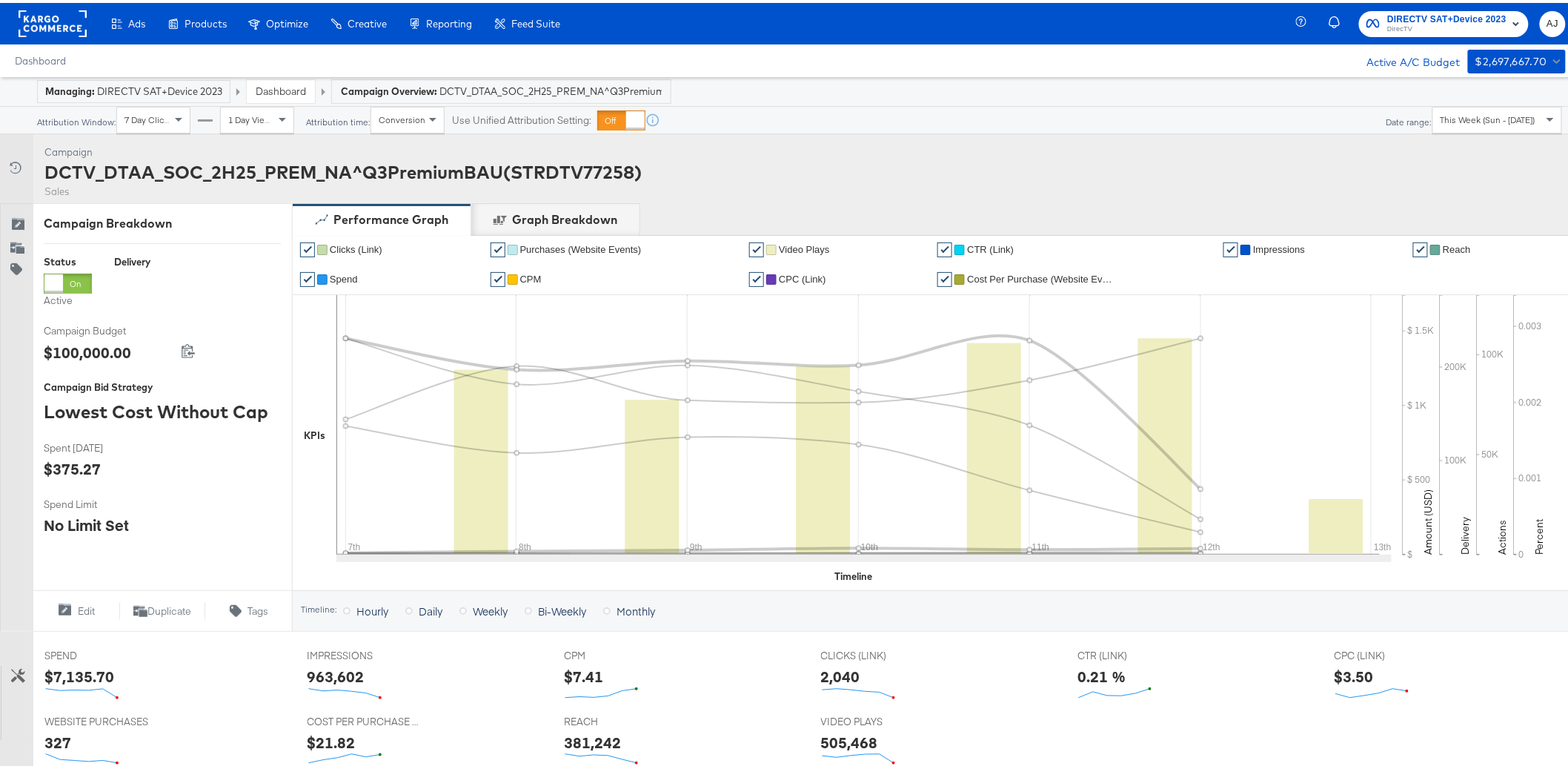
click at [814, 253] on li "✔ Video Plays" at bounding box center [838, 247] width 177 height 30
click at [797, 253] on li "✔ Video Plays" at bounding box center [838, 247] width 177 height 30
click at [798, 246] on span "Video Plays" at bounding box center [803, 247] width 50 height 11
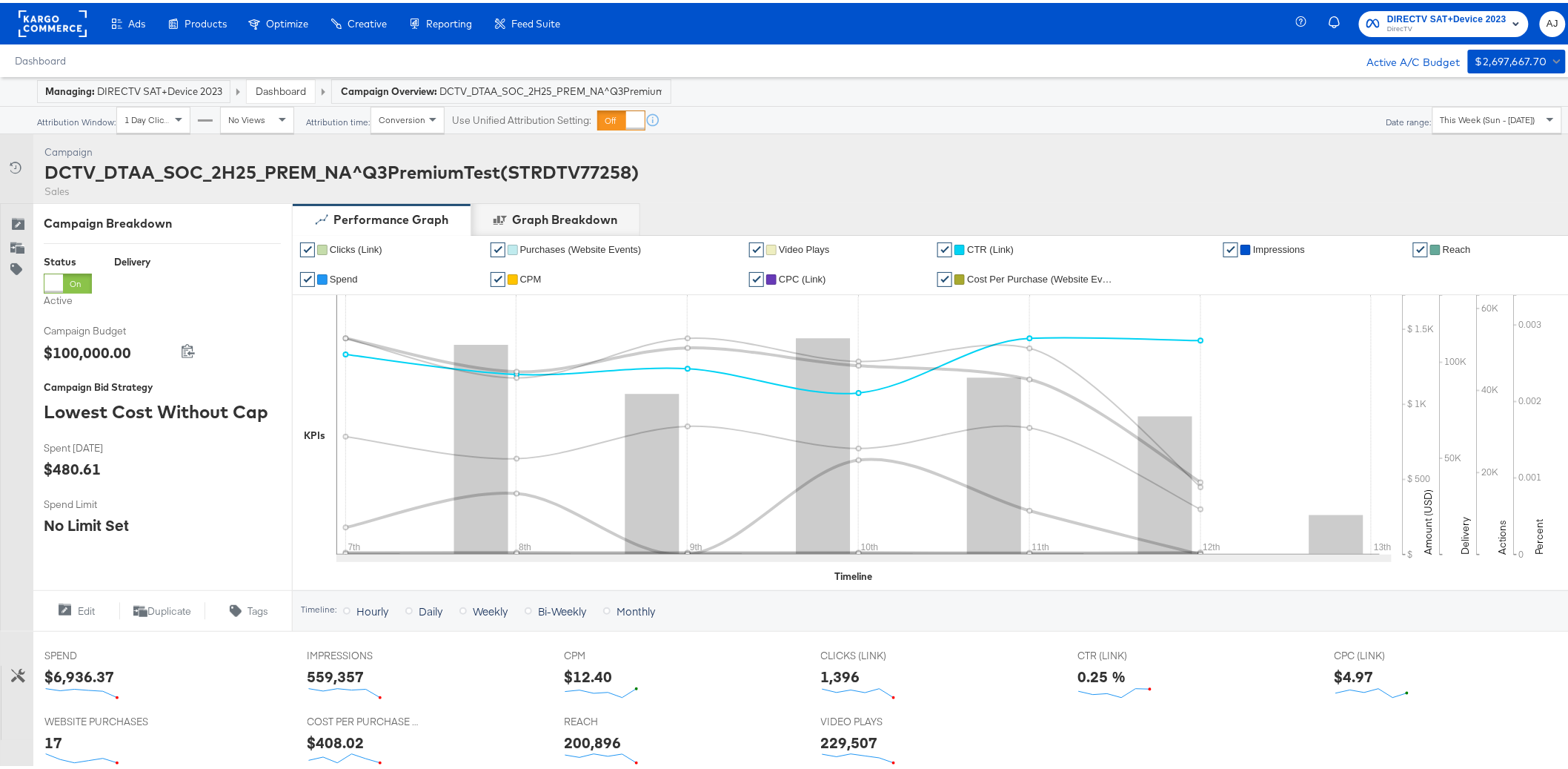
click at [996, 247] on span "CTR (Link)" at bounding box center [990, 247] width 47 height 11
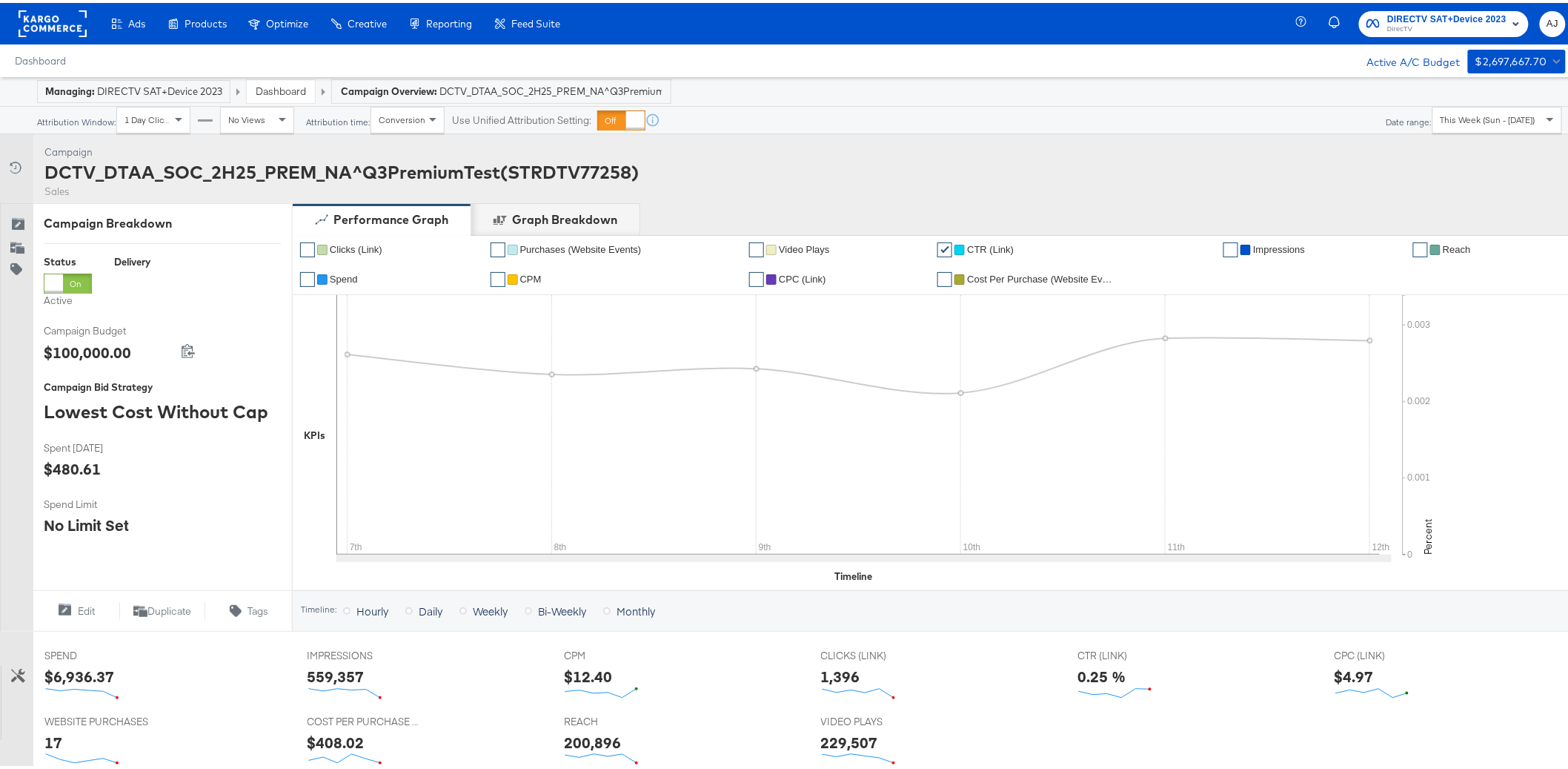
click at [529, 280] on span "CPM" at bounding box center [531, 276] width 22 height 11
click at [989, 278] on span "Cost Per Purchase (Website Events)" at bounding box center [1041, 276] width 148 height 11
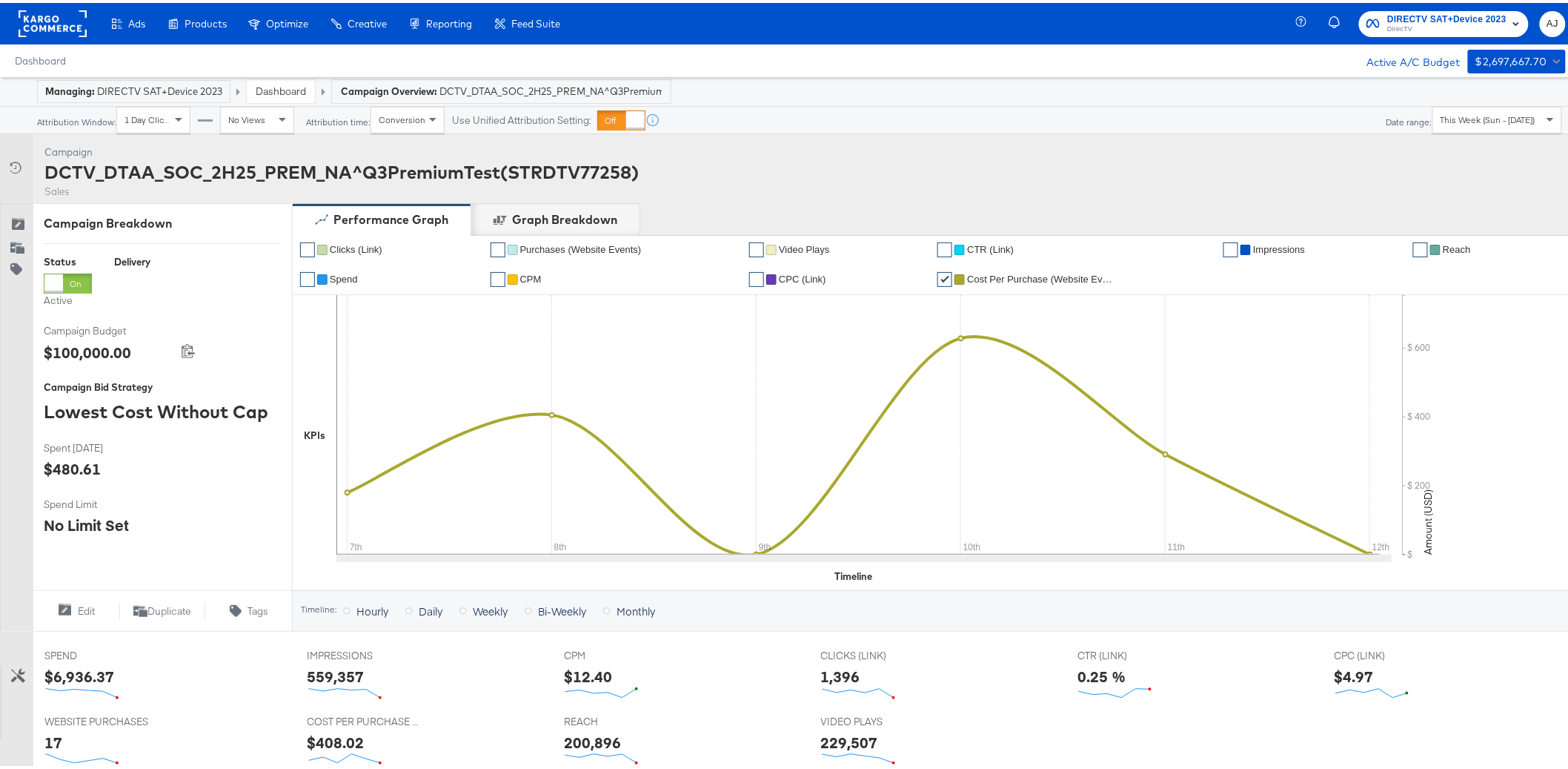
click at [167, 114] on span "1 Day Clicks" at bounding box center [148, 117] width 48 height 11
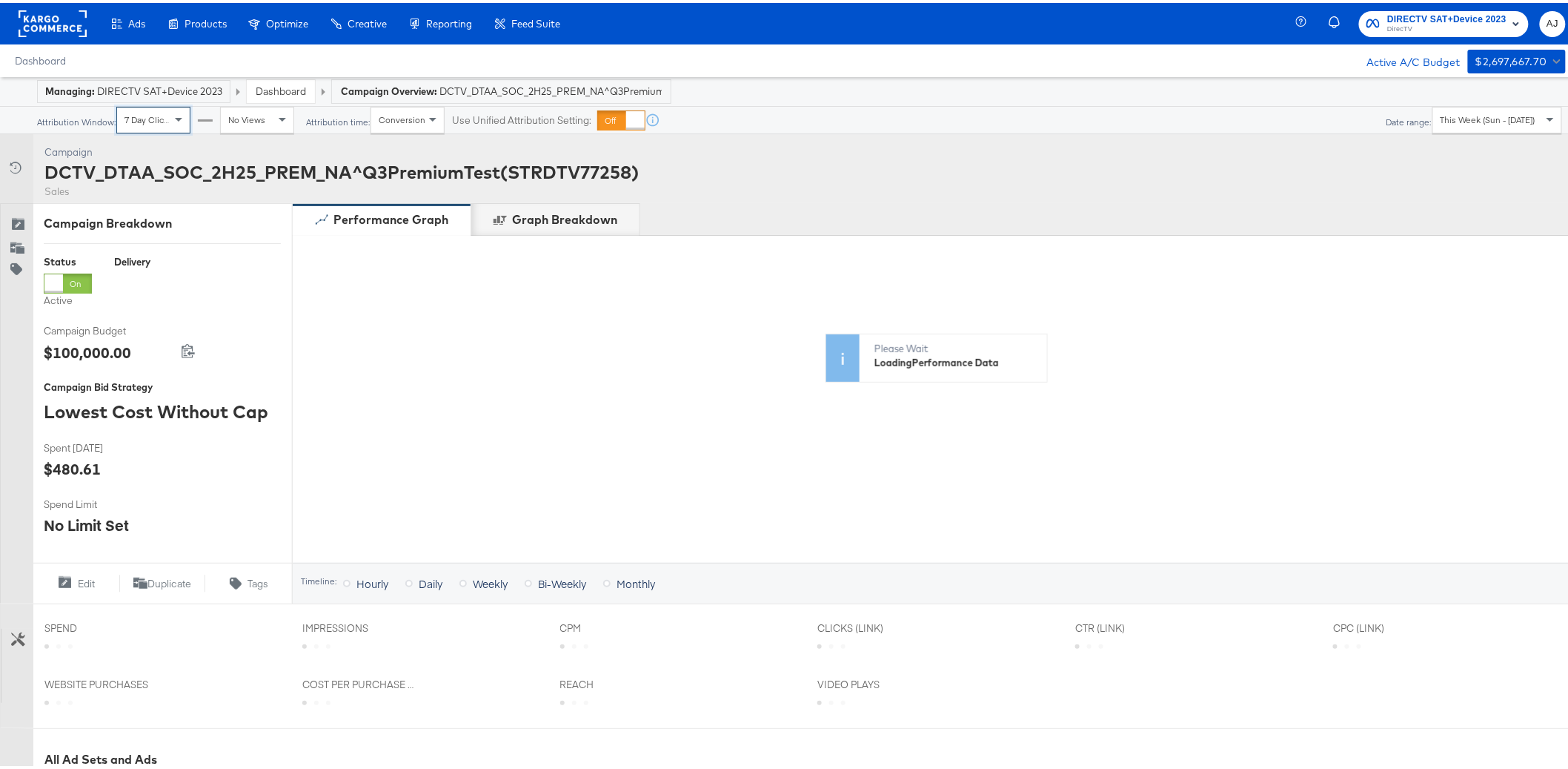
click at [251, 123] on div "No Views" at bounding box center [257, 117] width 73 height 25
